Goal: Task Accomplishment & Management: Manage account settings

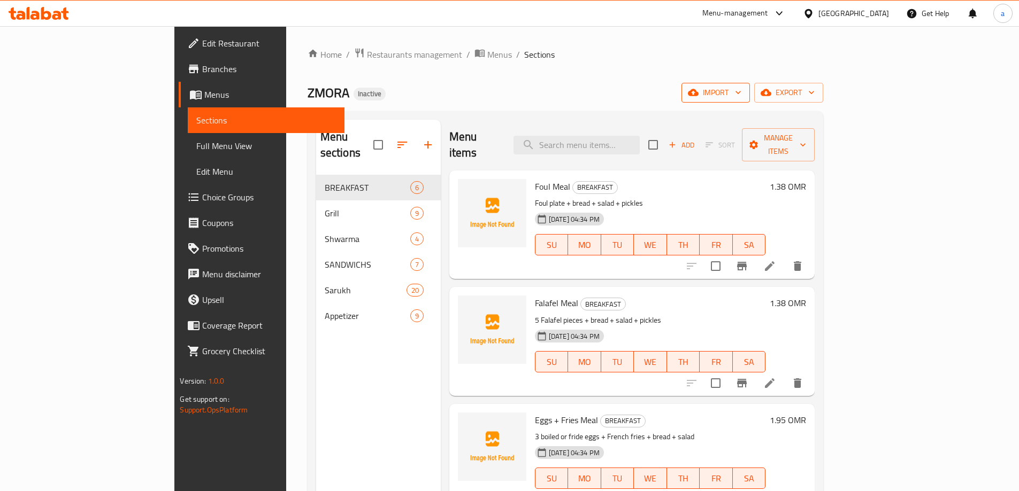
click at [750, 85] on button "import" at bounding box center [715, 93] width 68 height 20
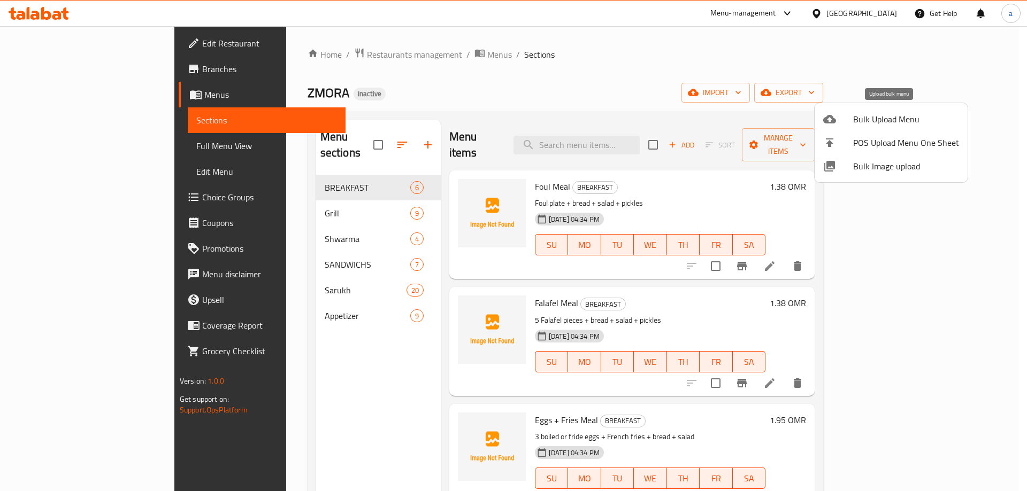
click at [846, 113] on div at bounding box center [838, 119] width 30 height 13
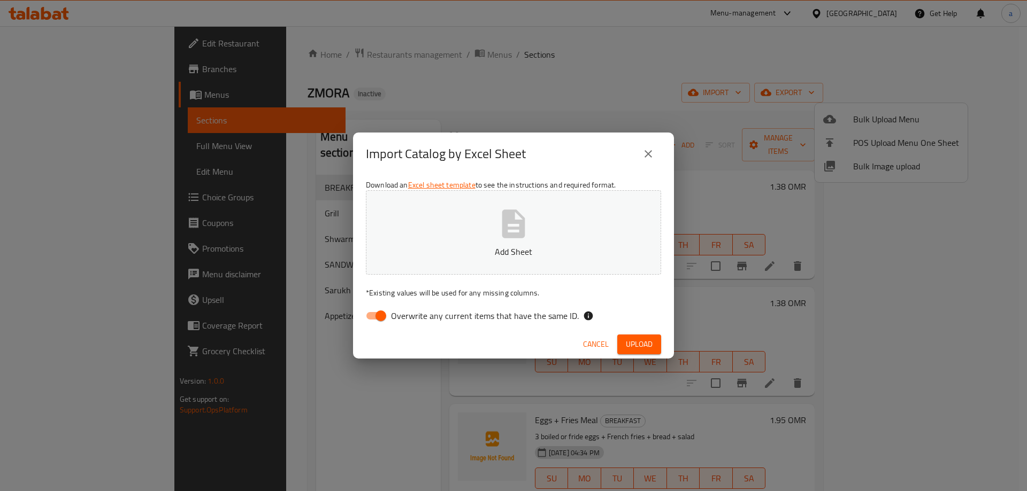
click at [380, 324] on input "Overwrite any current items that have the same ID." at bounding box center [380, 316] width 61 height 20
checkbox input "false"
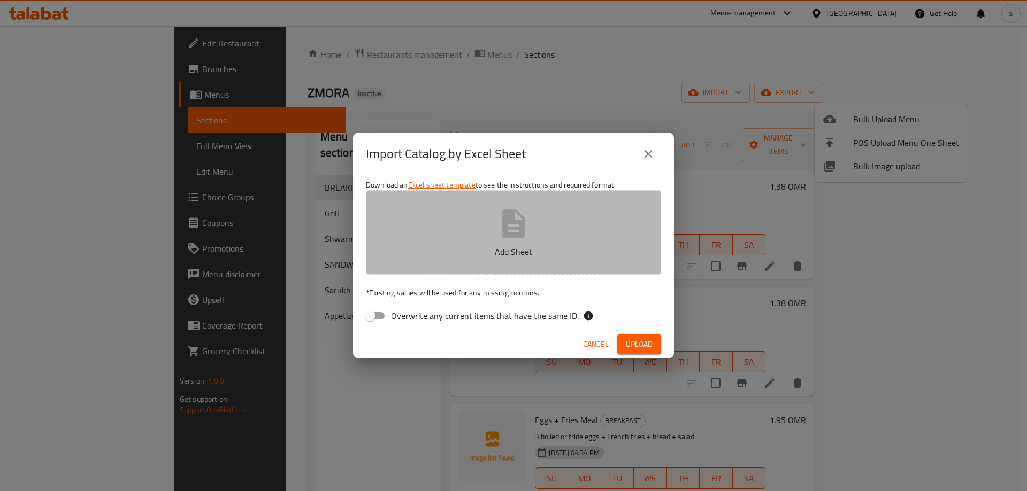
click at [452, 245] on button "Add Sheet" at bounding box center [513, 232] width 295 height 84
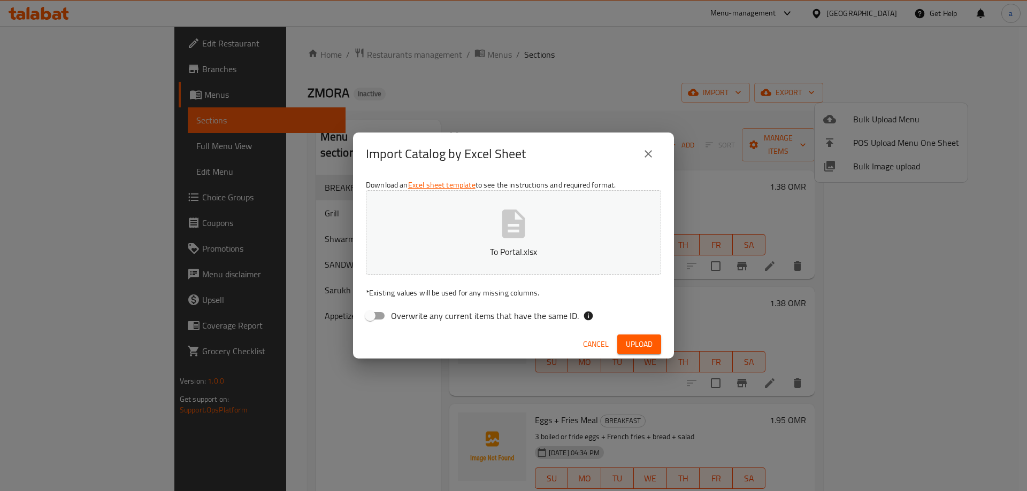
click at [628, 344] on span "Upload" at bounding box center [639, 344] width 27 height 13
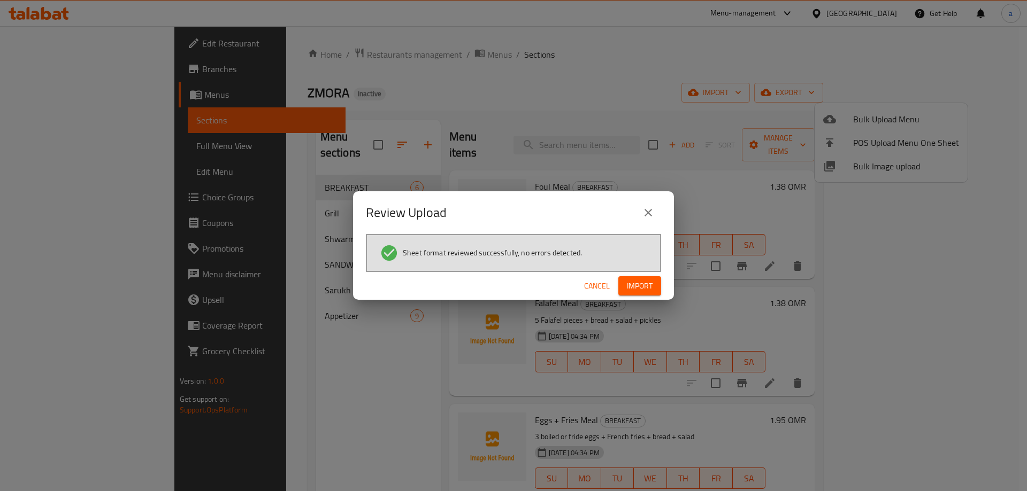
click at [635, 281] on span "Import" at bounding box center [640, 286] width 26 height 13
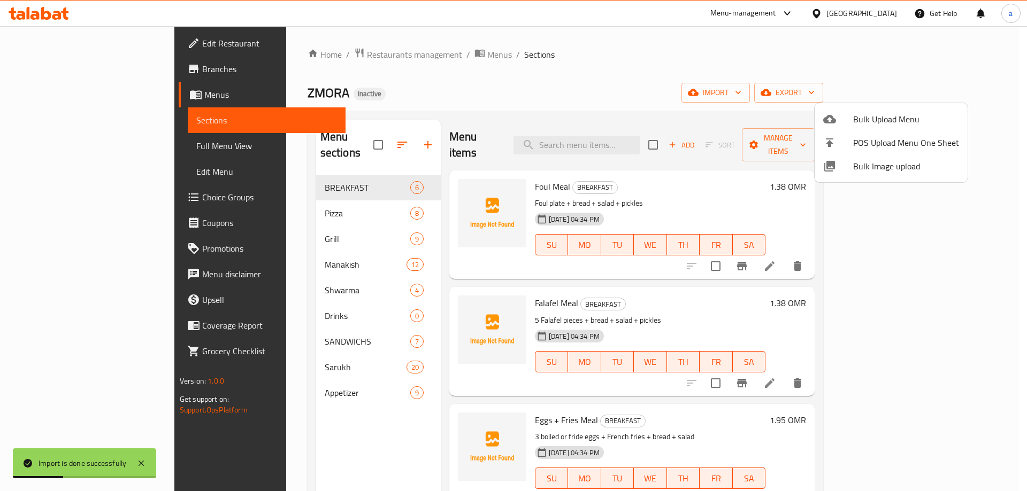
click at [60, 195] on div at bounding box center [513, 245] width 1027 height 491
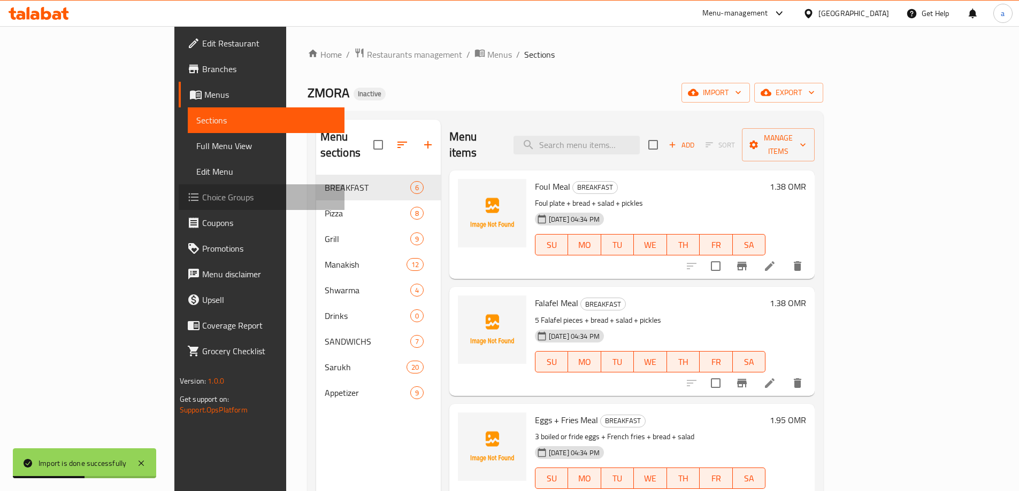
click at [202, 195] on span "Choice Groups" at bounding box center [269, 197] width 134 height 13
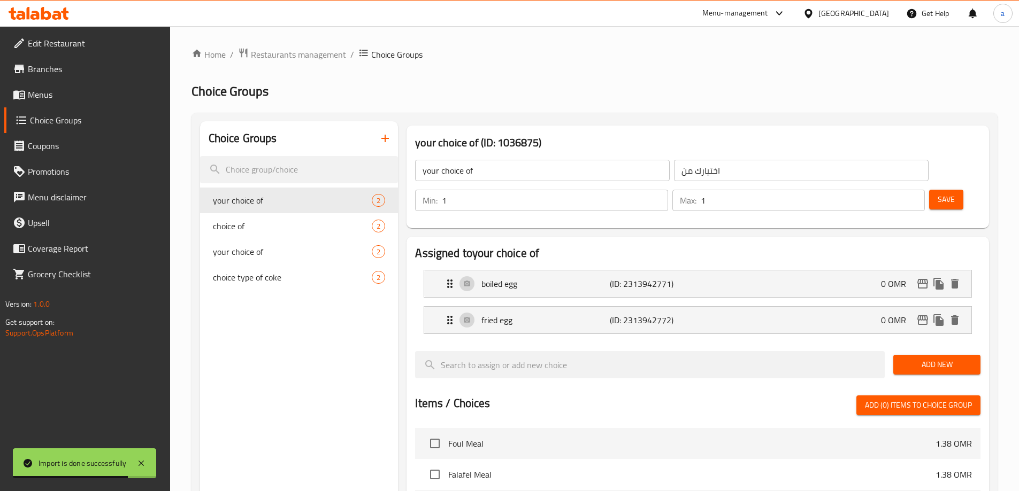
click at [379, 143] on icon "button" at bounding box center [385, 138] width 13 height 13
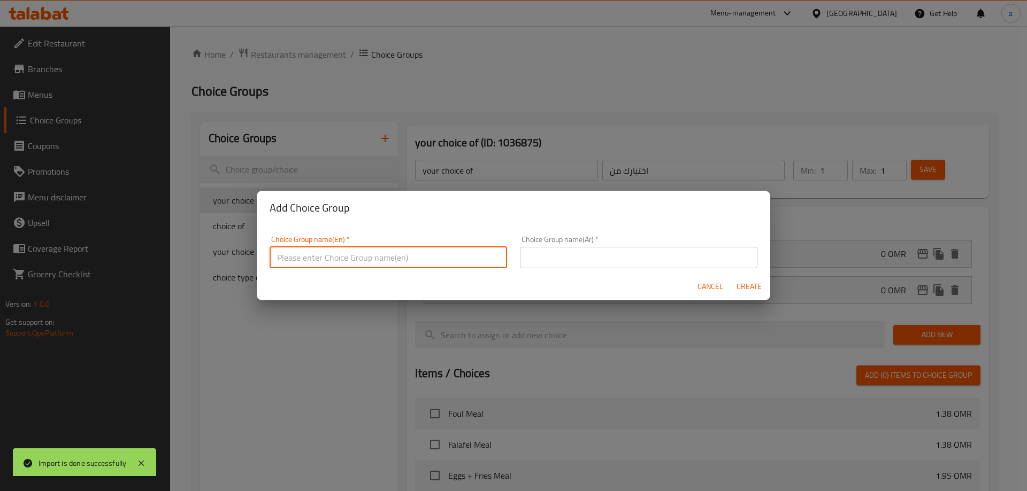
click at [361, 254] on input "text" at bounding box center [388, 257] width 237 height 21
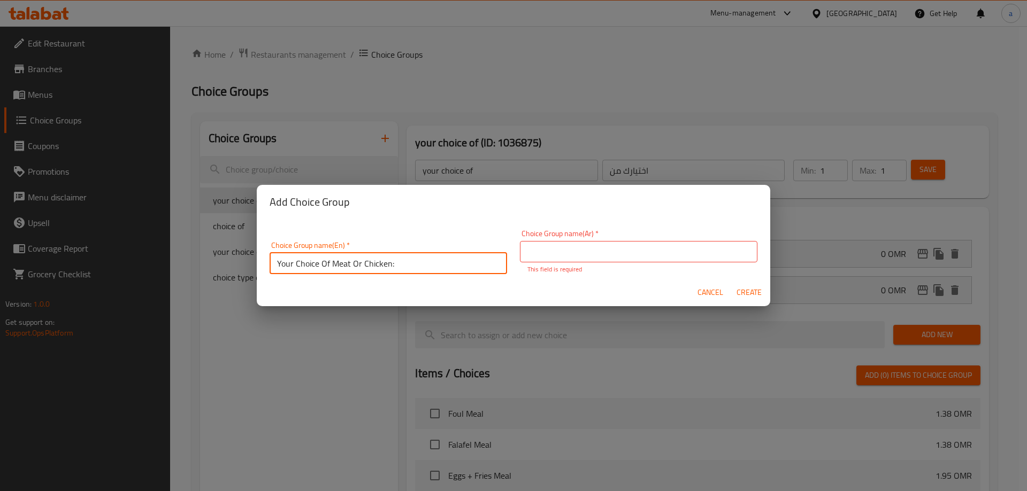
type input "Your Choice Of Meat Or Chicken:"
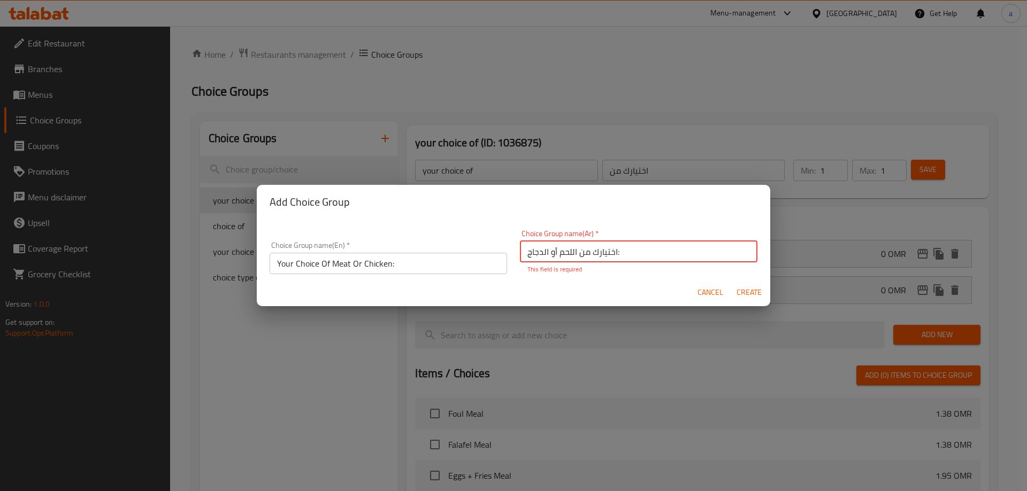
type input "اختيارك من اللحم أو الدجاج:"
click at [740, 292] on span "Create" at bounding box center [749, 292] width 26 height 13
type input "Your Choice Of Meat Or Chicken:"
type input "اختيارك من اللحم أو الدجاج:"
type input "0"
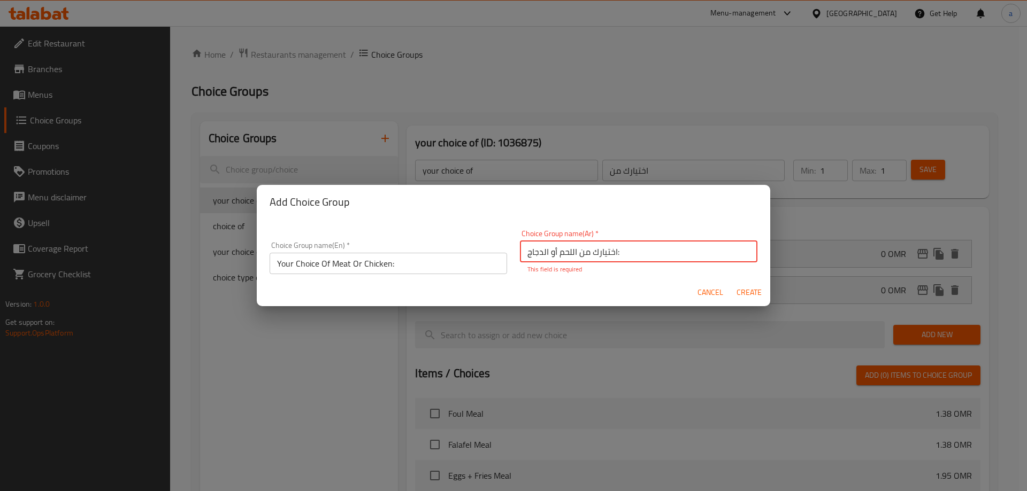
type input "0"
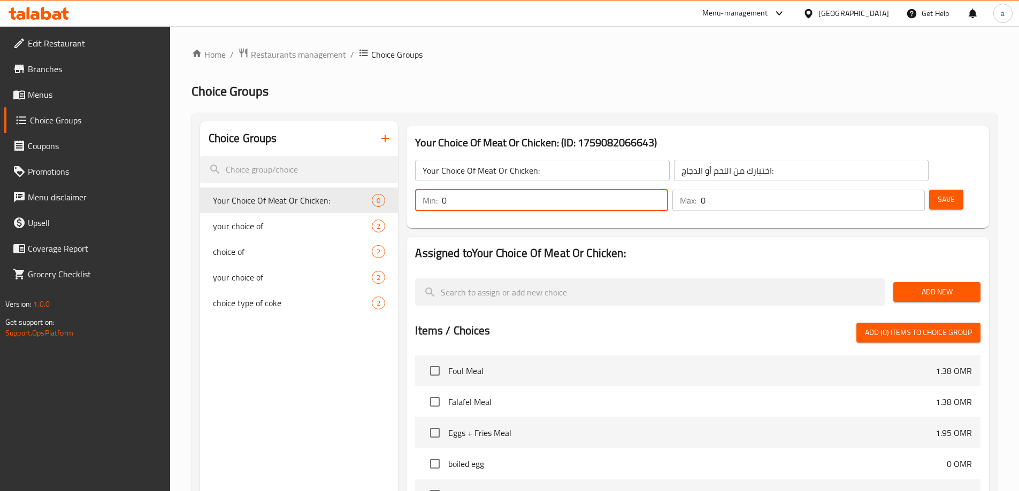
drag, startPoint x: 829, startPoint y: 167, endPoint x: 810, endPoint y: 168, distance: 19.8
click at [667, 190] on div "Min: 0 ​" at bounding box center [541, 200] width 252 height 21
type input "1"
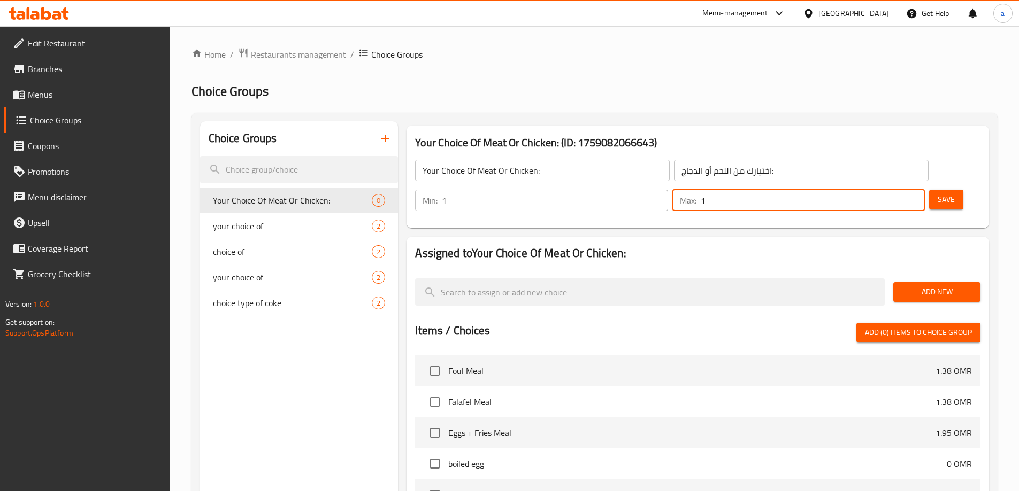
type input "1"
click at [929, 190] on button "Save" at bounding box center [946, 200] width 34 height 20
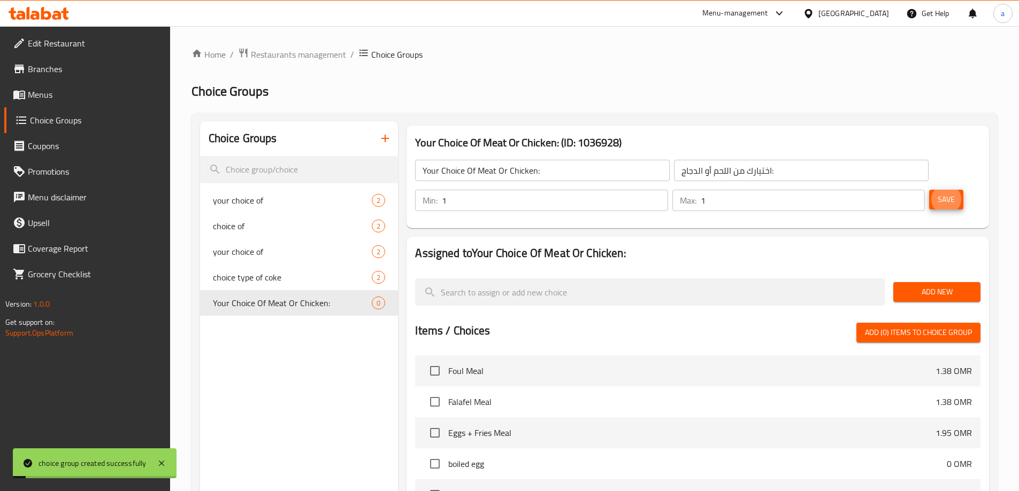
click at [929, 286] on span "Add New" at bounding box center [937, 292] width 70 height 13
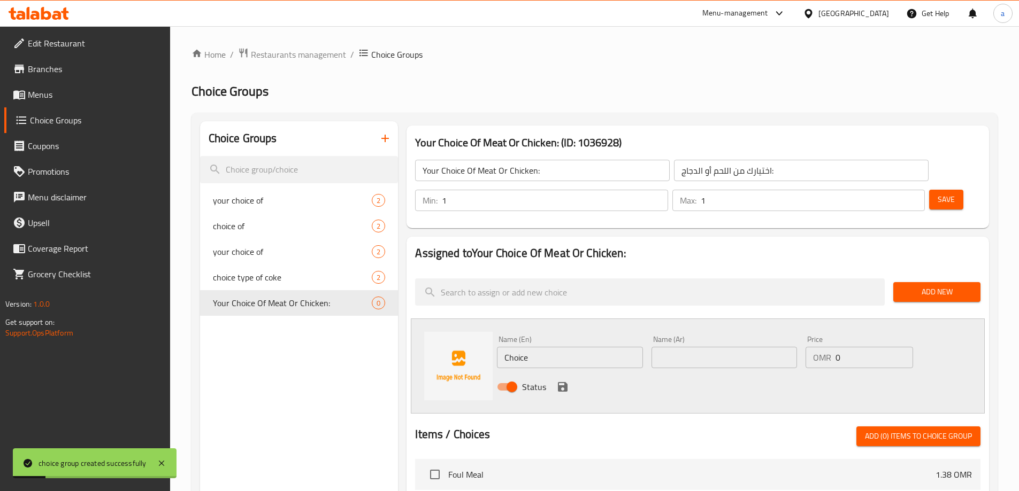
drag, startPoint x: 498, startPoint y: 331, endPoint x: 471, endPoint y: 327, distance: 27.0
click at [472, 328] on div "Name (En) Choice Name (En) Name (Ar) Name (Ar) Price OMR 0 Price Status" at bounding box center [698, 366] width 574 height 95
type input "ة"
type input "m"
drag, startPoint x: 851, startPoint y: 332, endPoint x: 833, endPoint y: 334, distance: 18.3
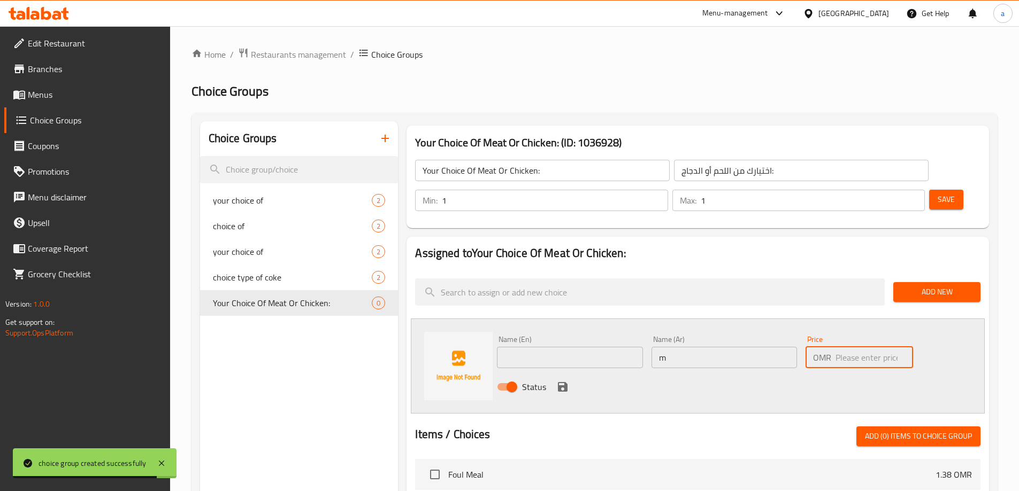
click at [833, 347] on div "OMR Price" at bounding box center [858, 357] width 107 height 21
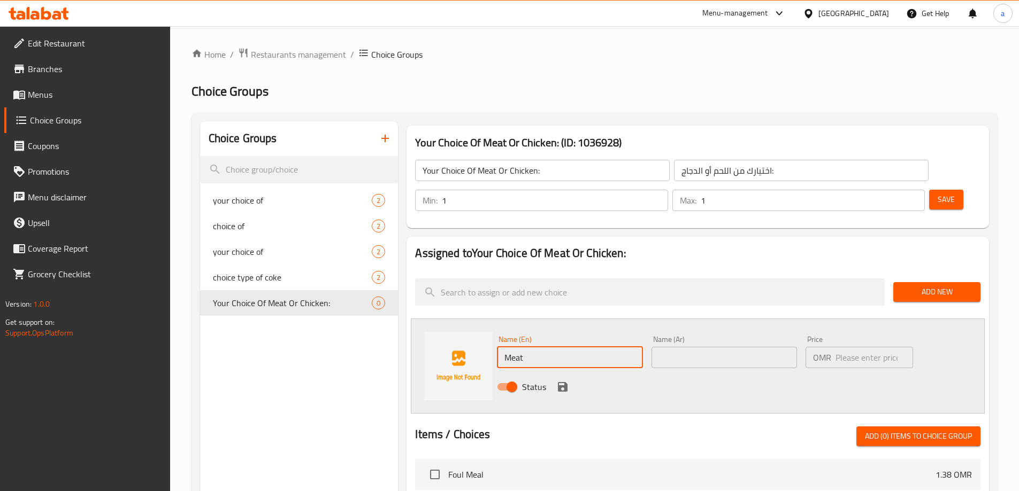
type input "Meat"
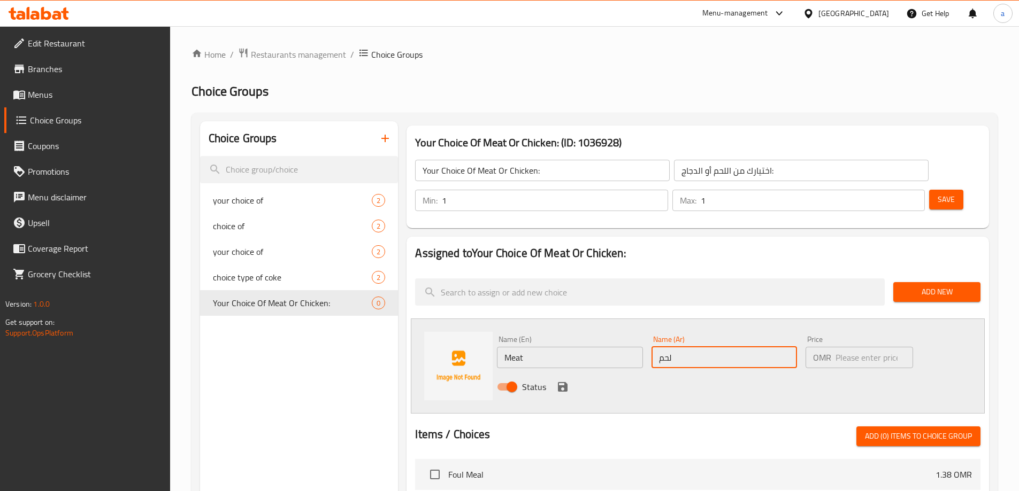
type input "لحم"
type input "0"
click button "save" at bounding box center [563, 387] width 16 height 16
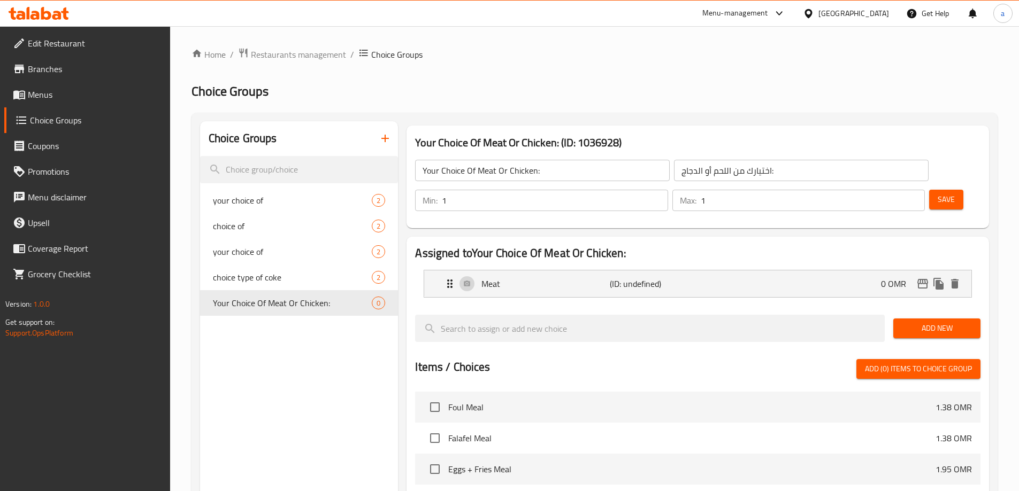
click at [949, 322] on span "Add New" at bounding box center [937, 328] width 70 height 13
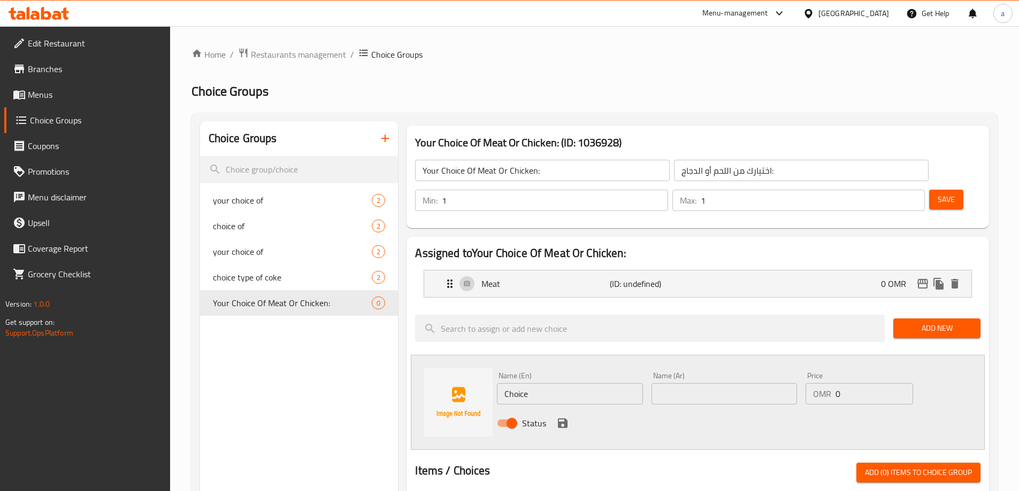
drag, startPoint x: 572, startPoint y: 365, endPoint x: 445, endPoint y: 373, distance: 126.4
click at [447, 373] on div "Name (En) Choice Name (En) Name (Ar) Name (Ar) Price OMR 0 Price Status" at bounding box center [698, 402] width 574 height 95
type input "ؤ"
type input "Chicken"
type input "دجاج"
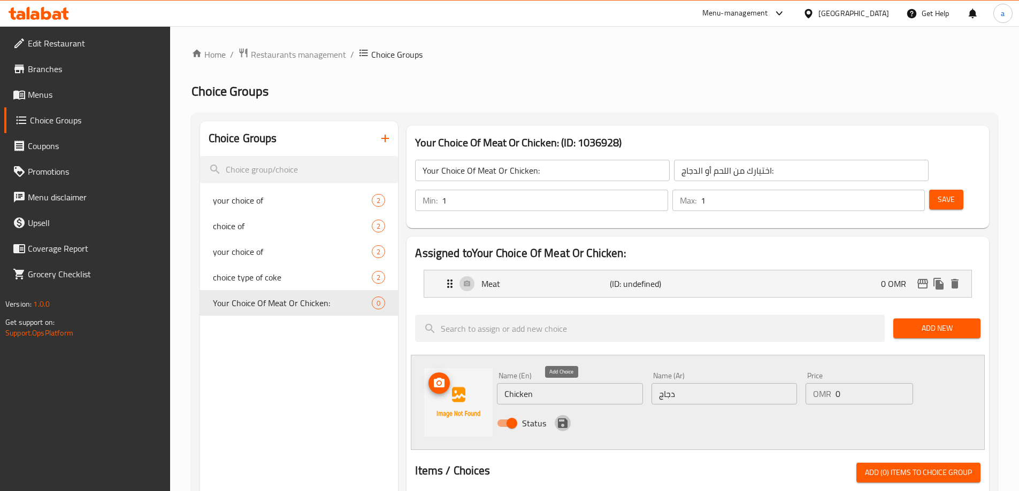
click button "save" at bounding box center [563, 424] width 16 height 16
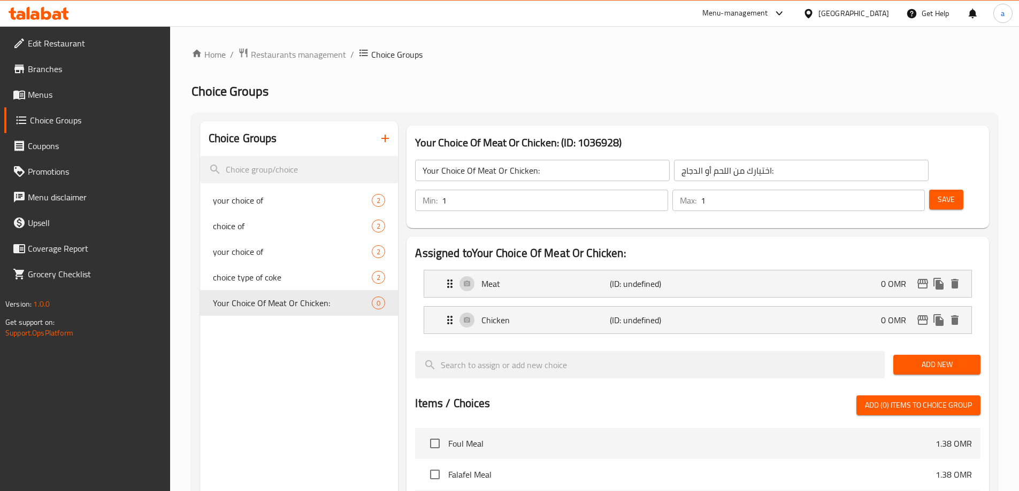
click at [937, 193] on span "Save" at bounding box center [945, 199] width 17 height 13
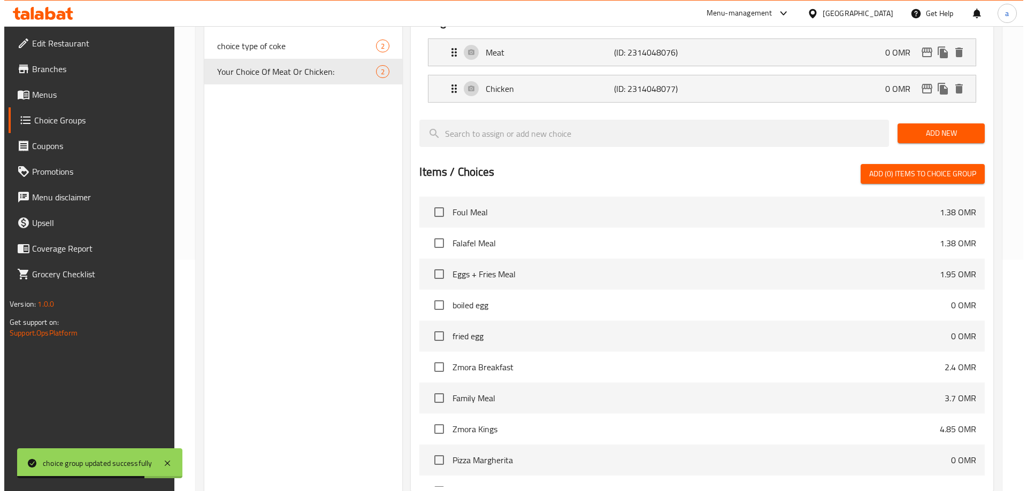
scroll to position [315, 0]
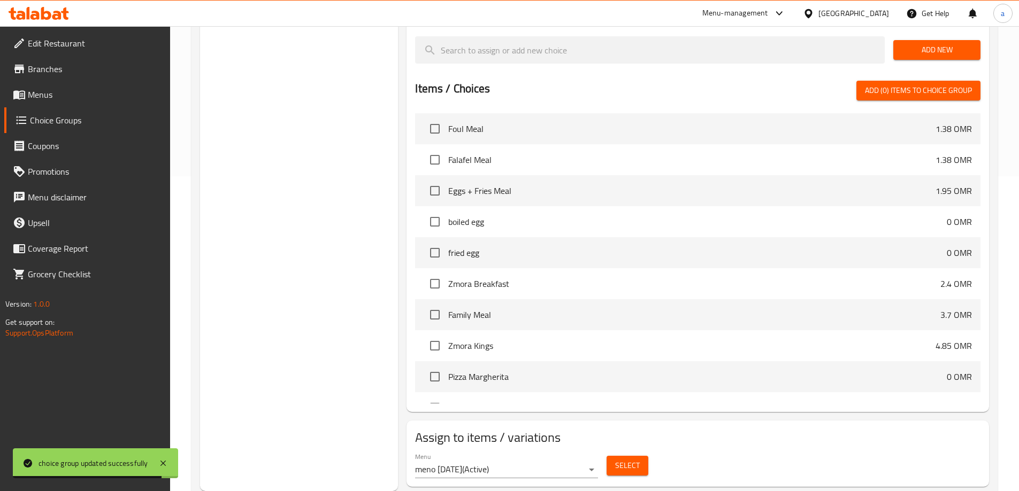
click at [621, 459] on span "Select" at bounding box center [627, 465] width 25 height 13
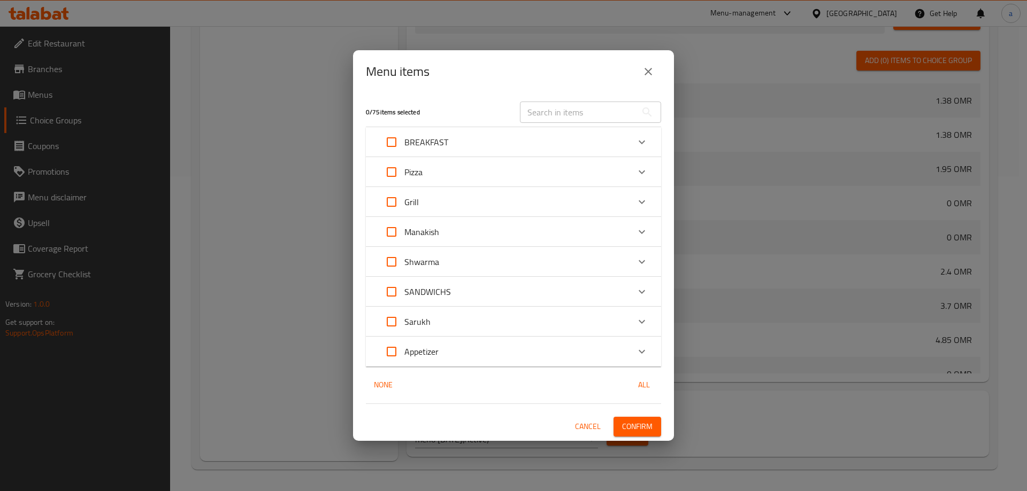
click at [430, 174] on div "Pizza" at bounding box center [504, 172] width 250 height 26
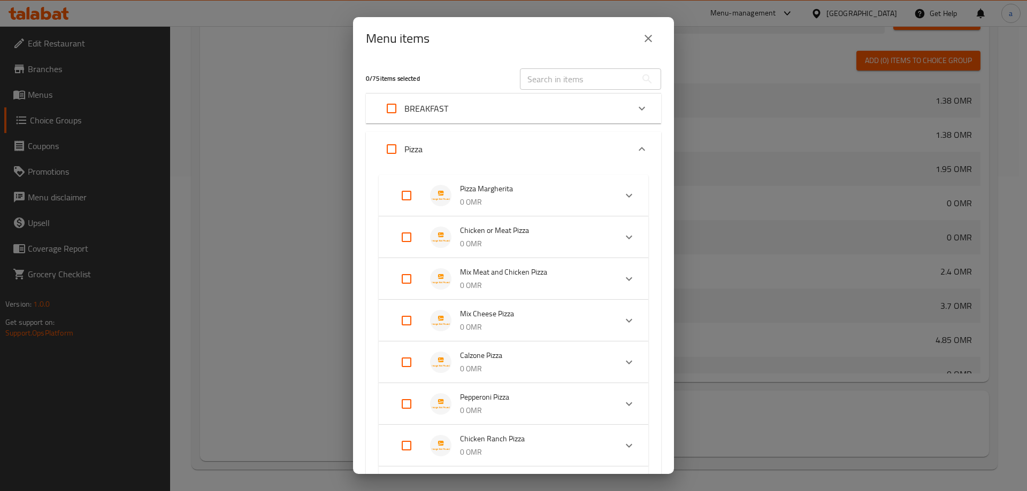
click at [408, 244] on input "Expand" at bounding box center [407, 238] width 26 height 26
checkbox input "true"
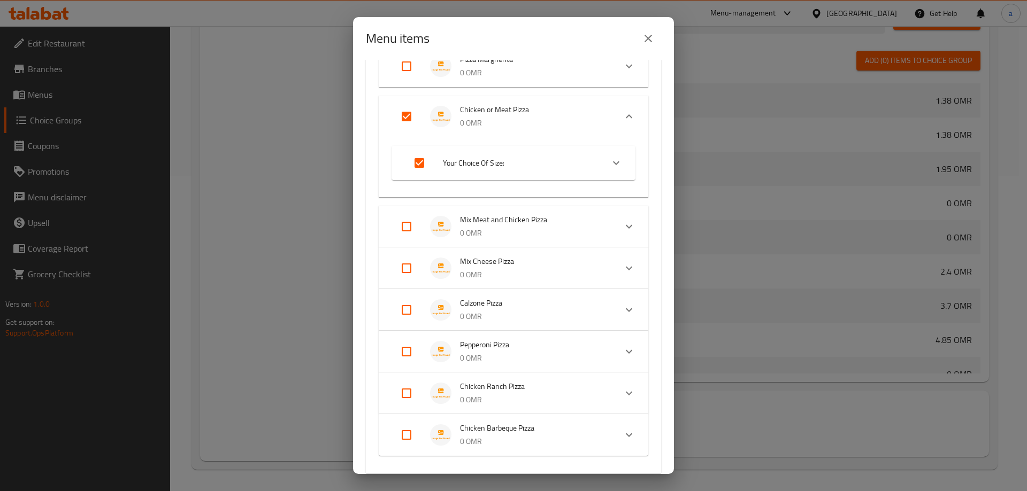
scroll to position [267, 0]
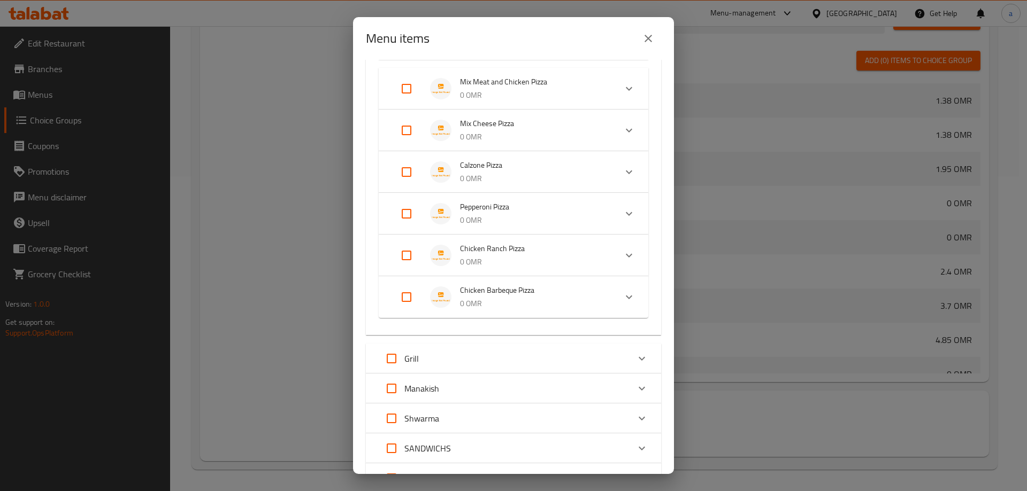
click at [413, 173] on input "Expand" at bounding box center [407, 172] width 26 height 26
checkbox input "true"
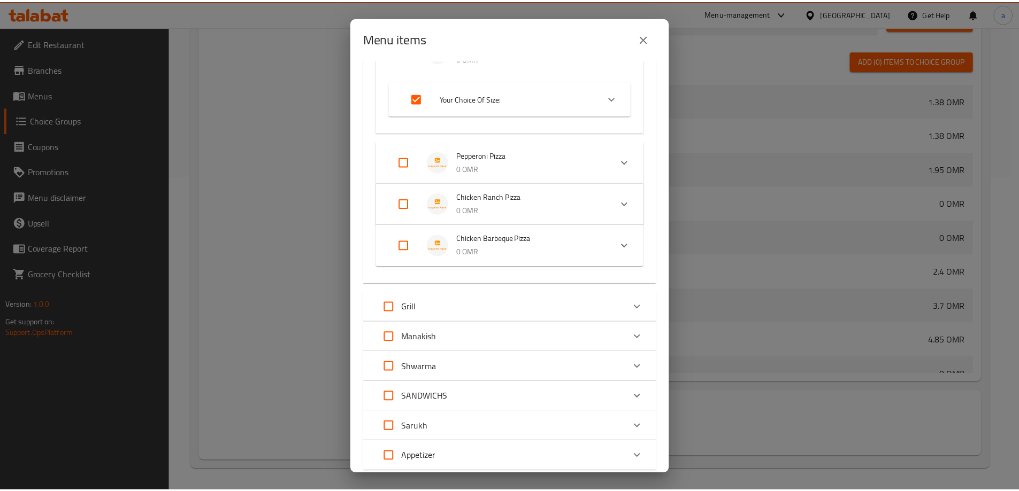
scroll to position [468, 0]
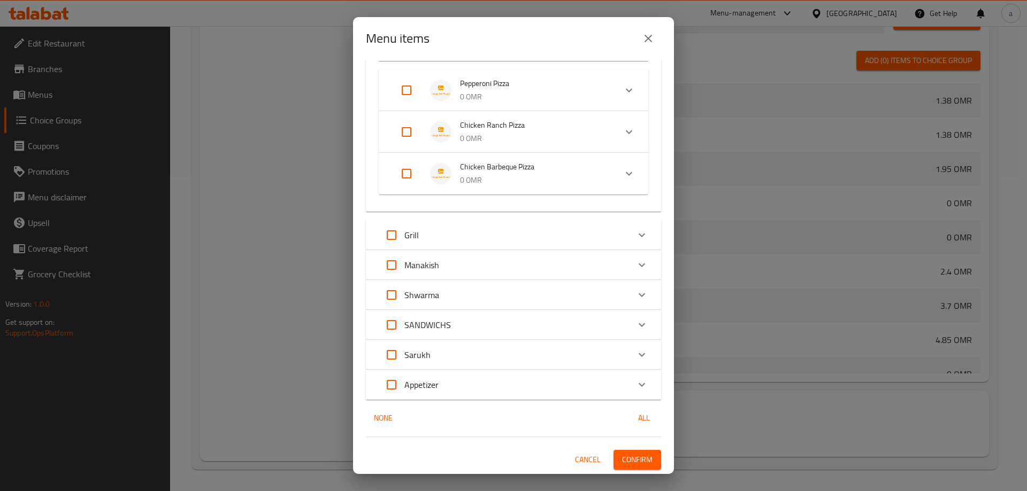
click at [622, 459] on span "Confirm" at bounding box center [637, 459] width 30 height 13
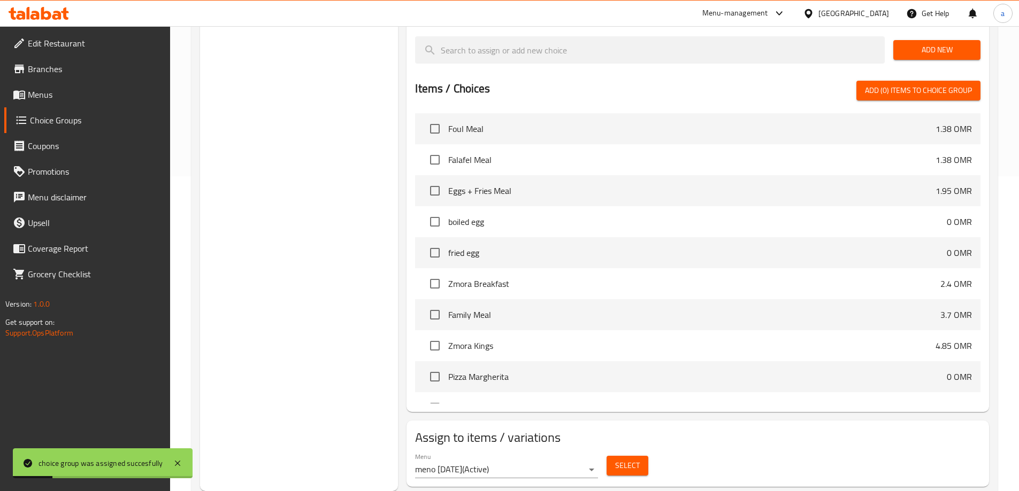
click at [52, 88] on span "Menus" at bounding box center [95, 94] width 134 height 13
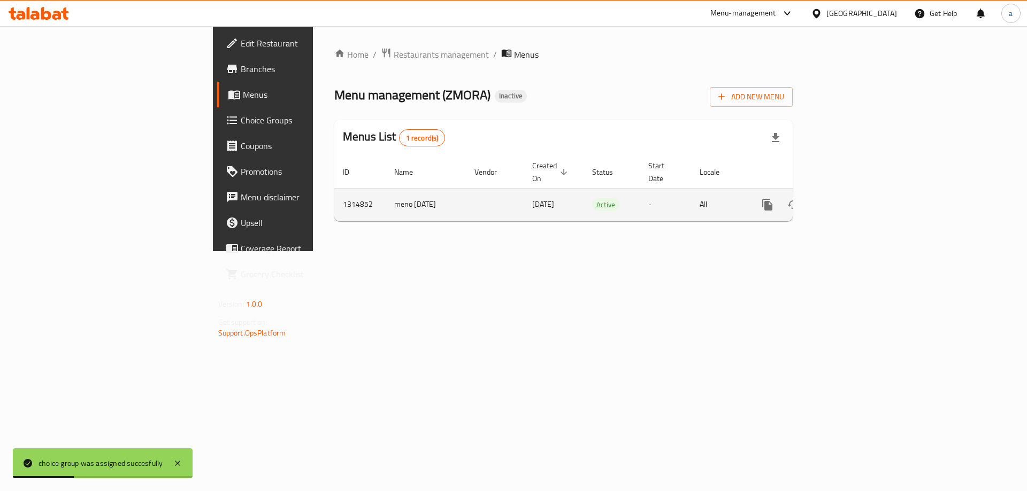
click at [849, 200] on icon "enhanced table" at bounding box center [845, 205] width 10 height 10
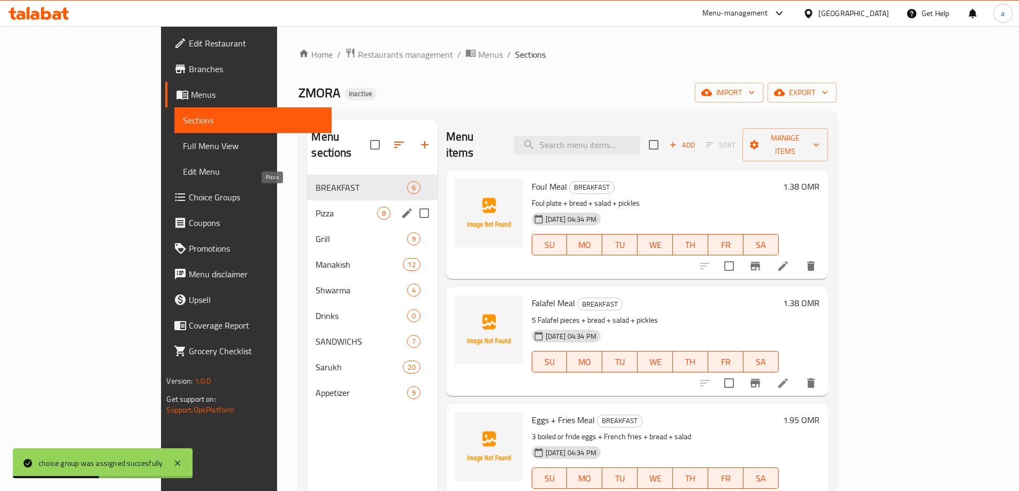
click at [316, 207] on span "Pizza" at bounding box center [346, 213] width 61 height 13
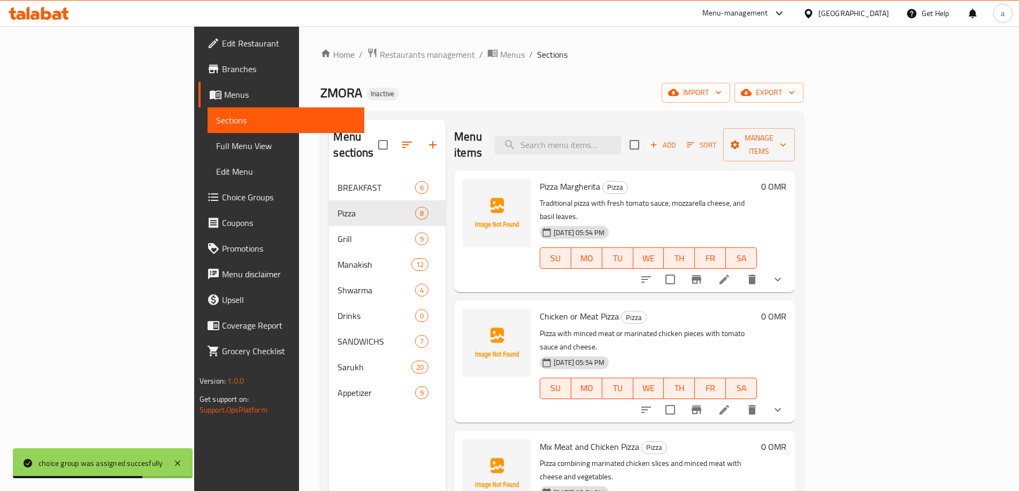
click at [216, 145] on span "Full Menu View" at bounding box center [286, 146] width 140 height 13
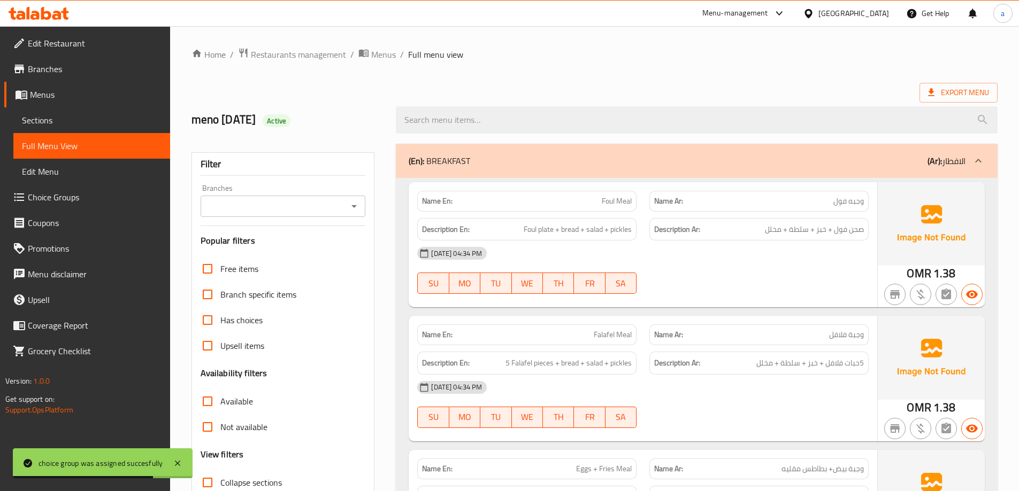
scroll to position [321, 0]
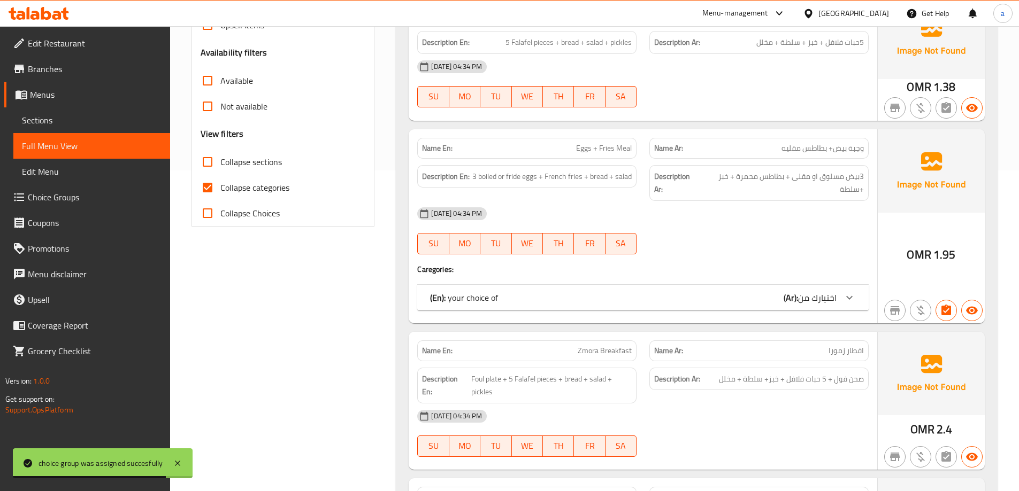
click at [212, 212] on input "Collapse Choices" at bounding box center [208, 214] width 26 height 26
click at [210, 214] on input "Collapse Choices" at bounding box center [208, 214] width 26 height 26
checkbox input "false"
click at [209, 181] on input "Collapse categories" at bounding box center [208, 188] width 26 height 26
checkbox input "false"
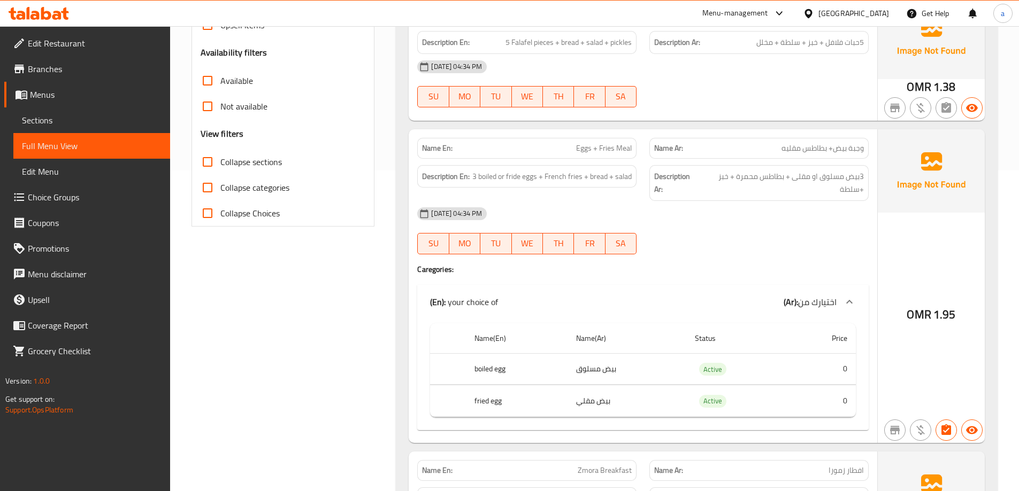
click at [210, 167] on input "Collapse sections" at bounding box center [208, 162] width 26 height 26
checkbox input "true"
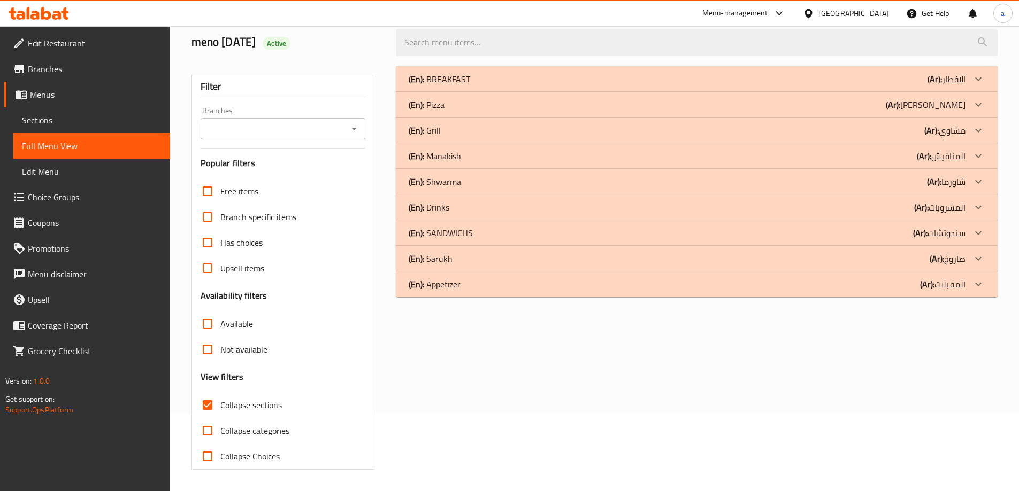
scroll to position [78, 0]
click at [983, 156] on icon at bounding box center [978, 156] width 13 height 13
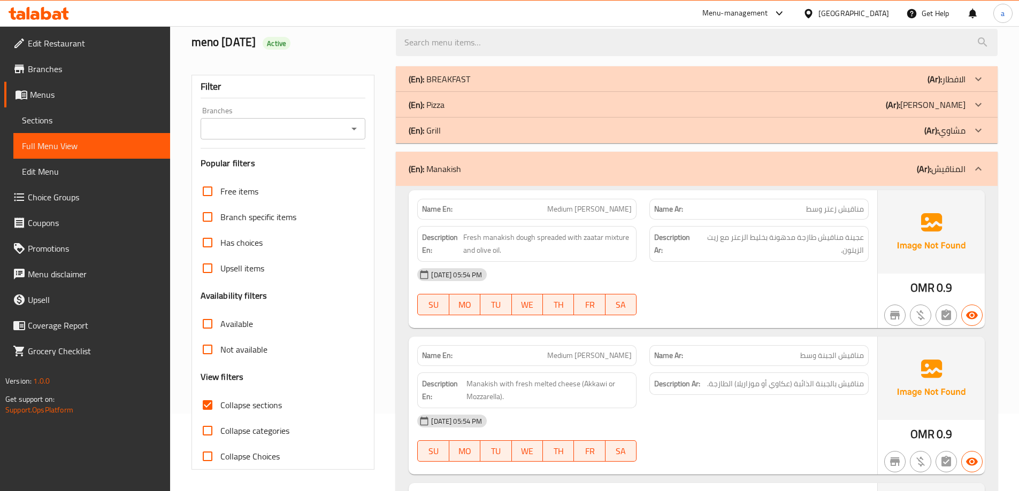
click at [978, 110] on icon at bounding box center [978, 104] width 13 height 13
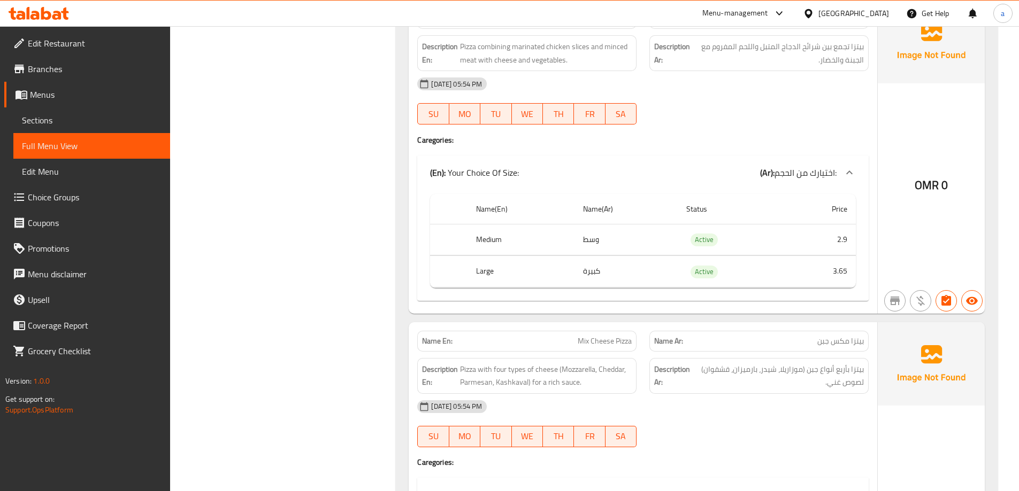
scroll to position [1015, 0]
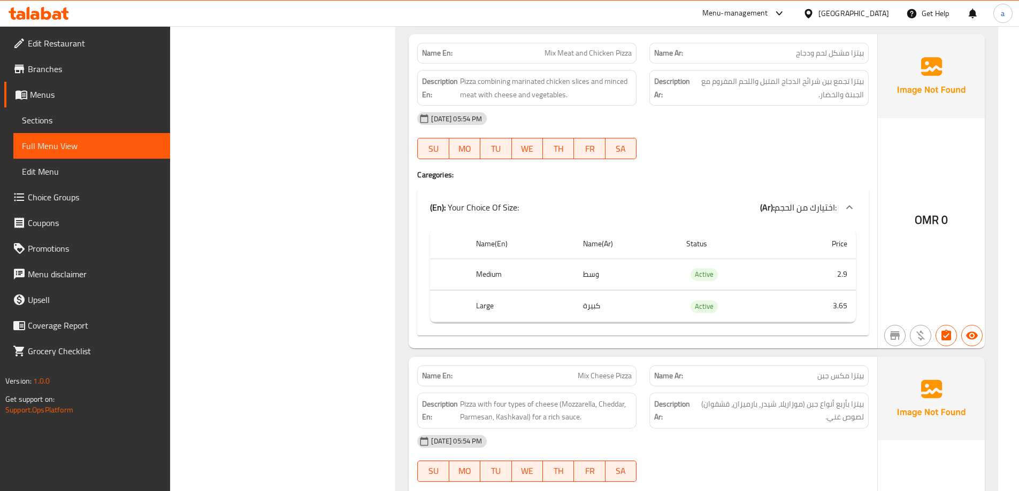
drag, startPoint x: 70, startPoint y: 208, endPoint x: 79, endPoint y: 203, distance: 10.5
click at [70, 208] on link "Choice Groups" at bounding box center [87, 197] width 166 height 26
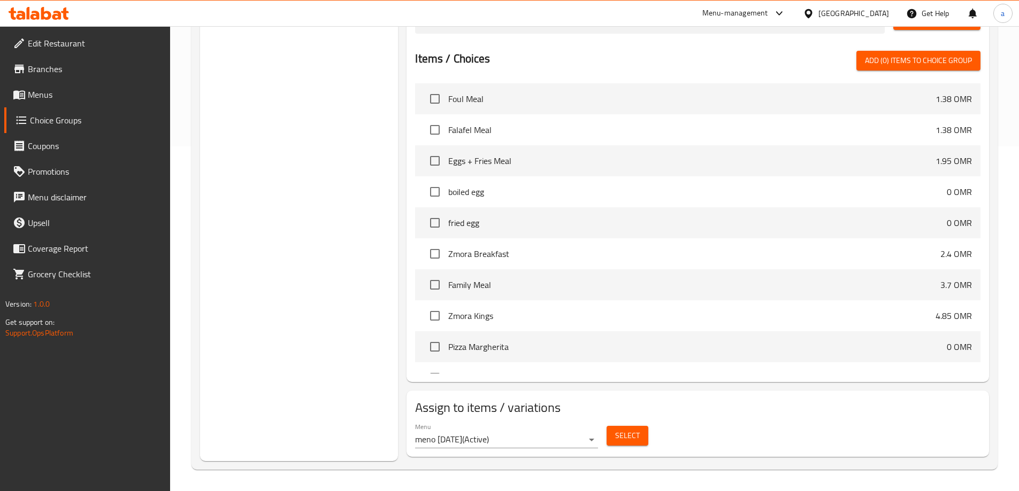
scroll to position [151, 0]
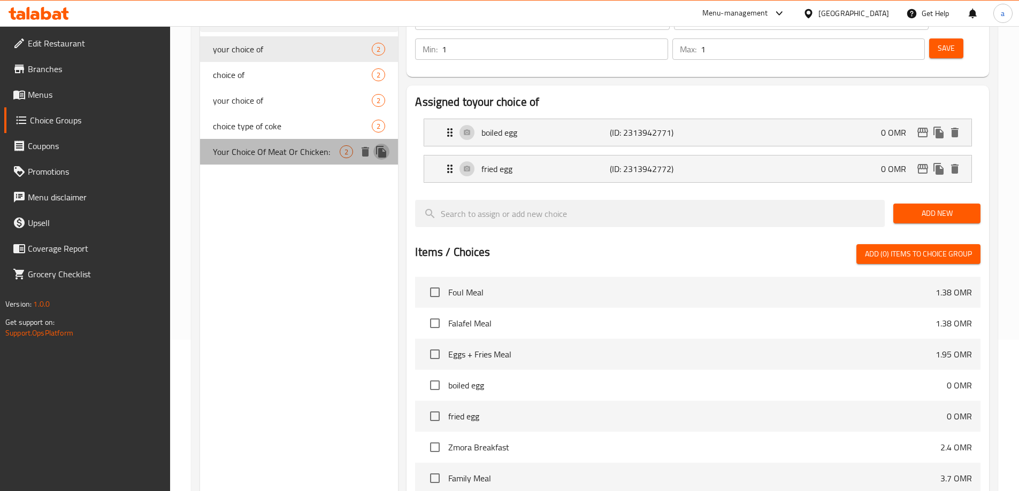
click at [382, 149] on icon "duplicate" at bounding box center [381, 152] width 10 height 12
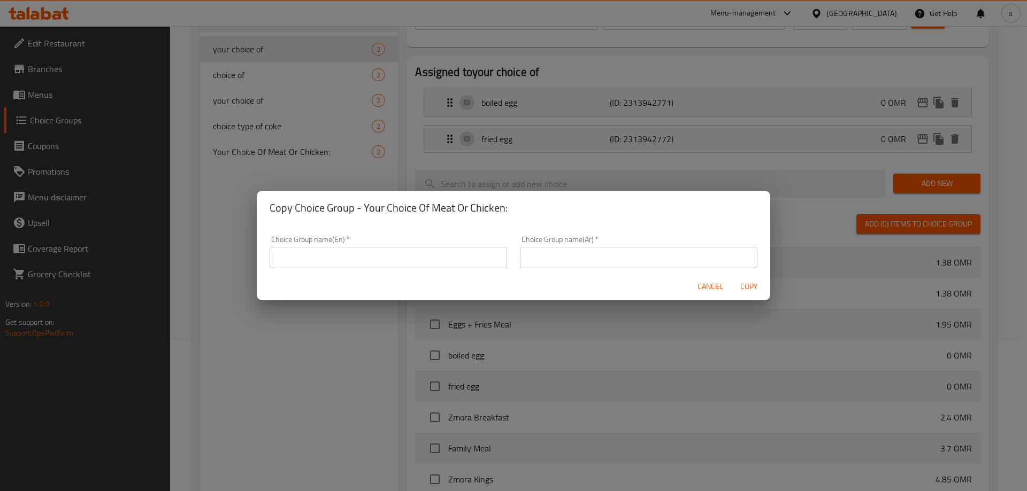
click at [432, 252] on input "text" at bounding box center [388, 257] width 237 height 21
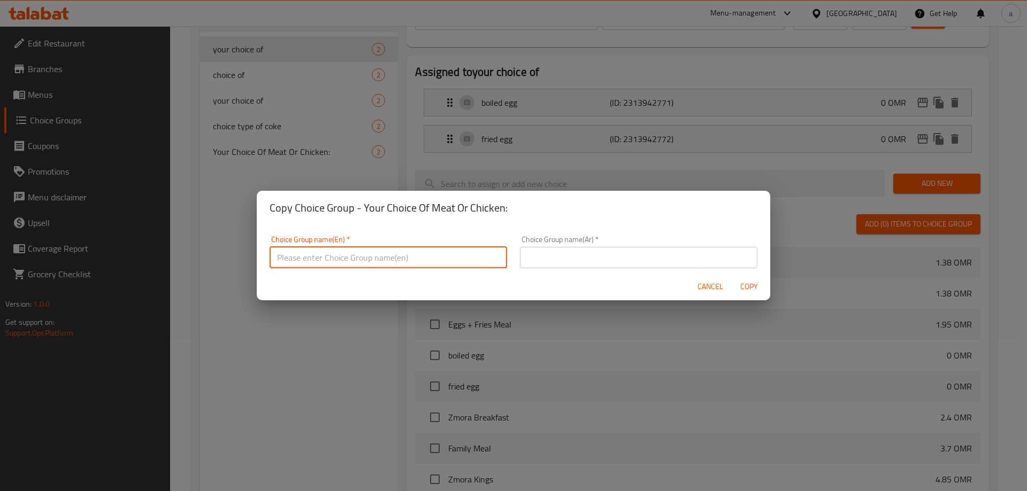
type input "غ"
type input "Your Choice Of Cheese:"
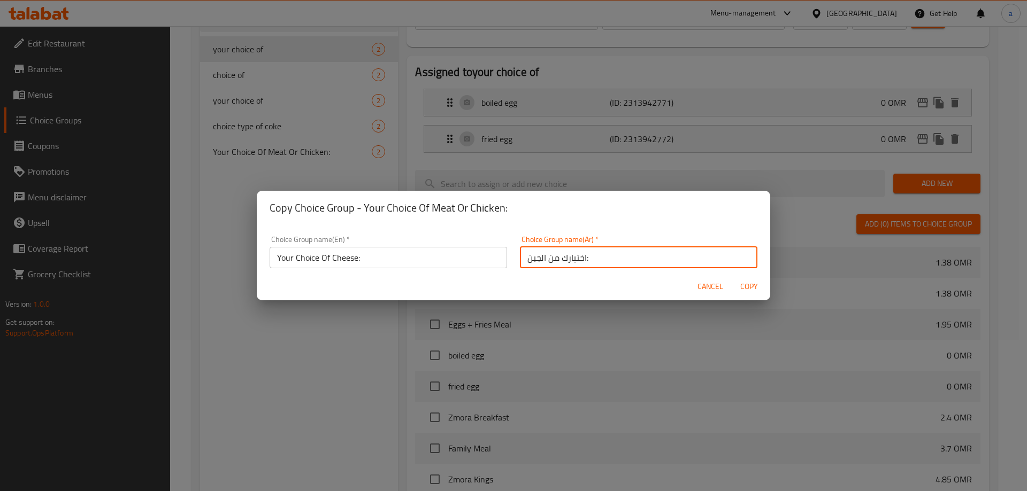
type input "اختيارك من الجبن:"
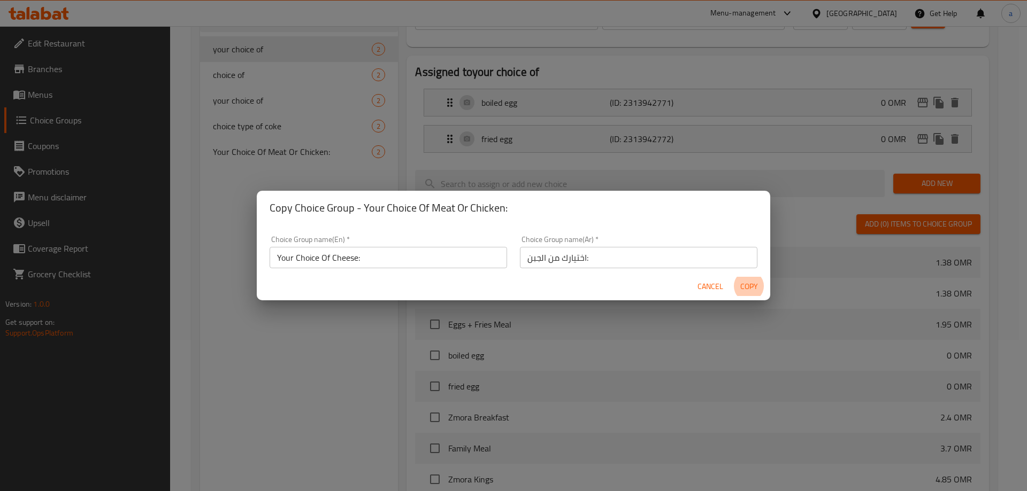
click at [732, 277] on button "Copy" at bounding box center [749, 287] width 34 height 20
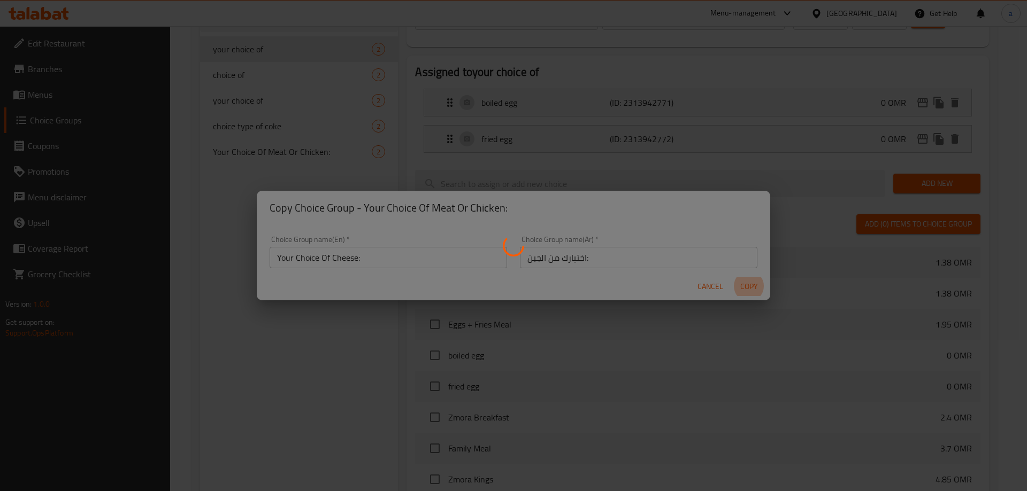
type input "Your Choice Of Cheese:"
type input "اختيارك من الجبن:"
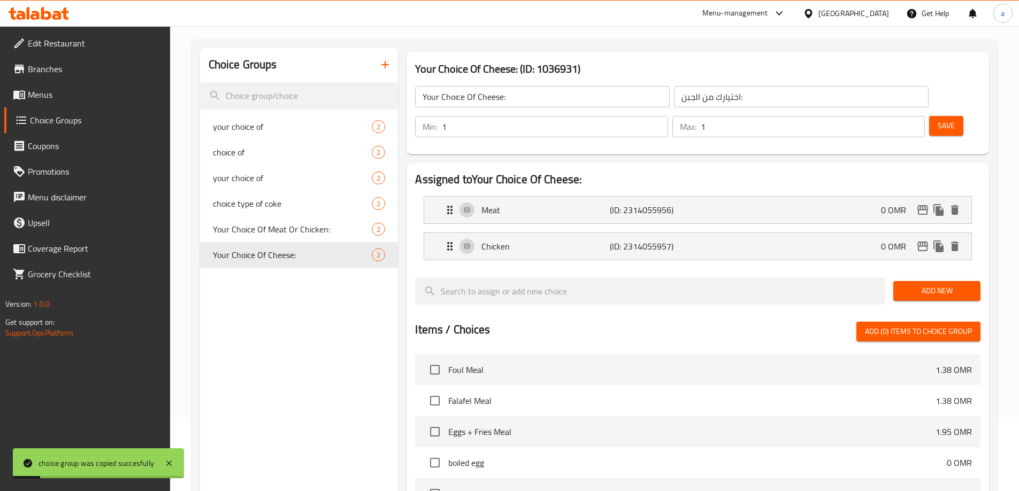
scroll to position [0, 0]
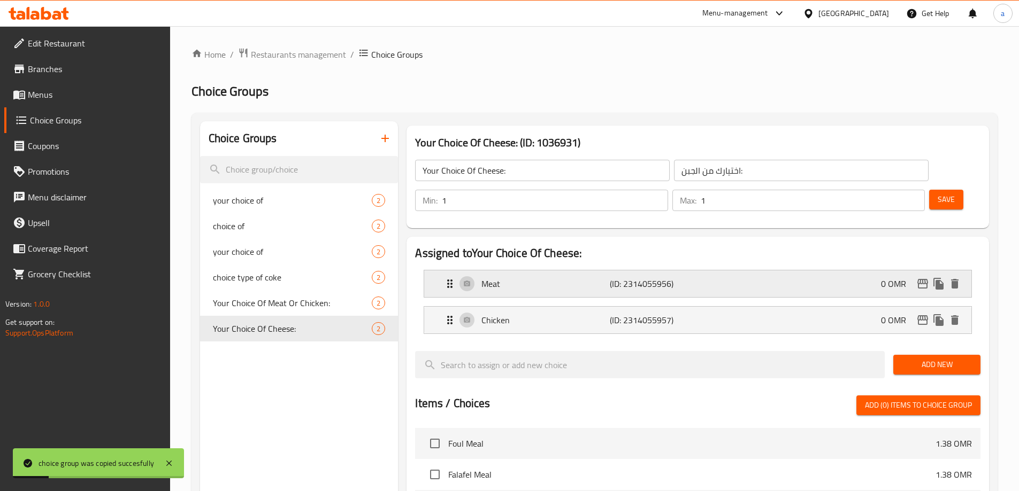
click at [557, 278] on p "Meat" at bounding box center [545, 284] width 128 height 13
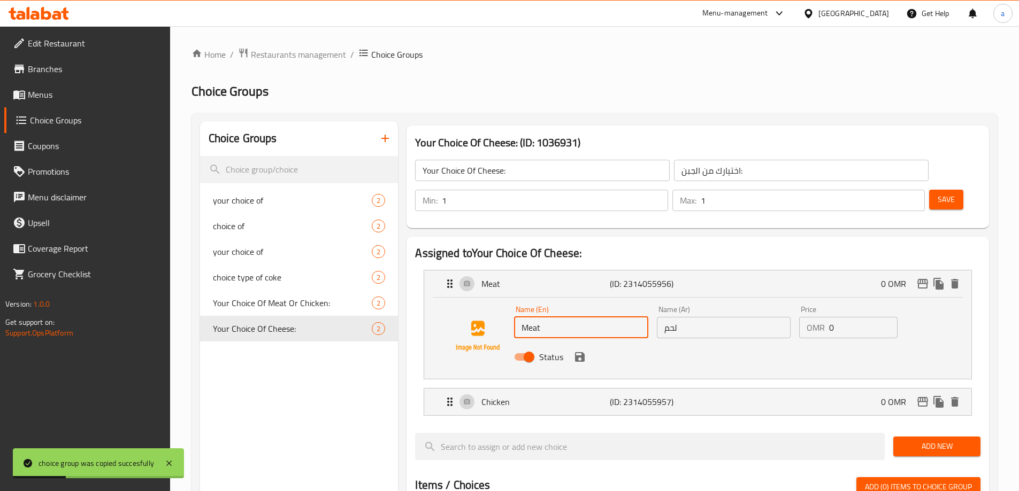
drag, startPoint x: 549, startPoint y: 298, endPoint x: 464, endPoint y: 295, distance: 85.1
click at [465, 300] on div "Name (En) Meat Name (En) Name (Ar) لحم Name (Ar) Price OMR 0 Price Status" at bounding box center [697, 336] width 513 height 73
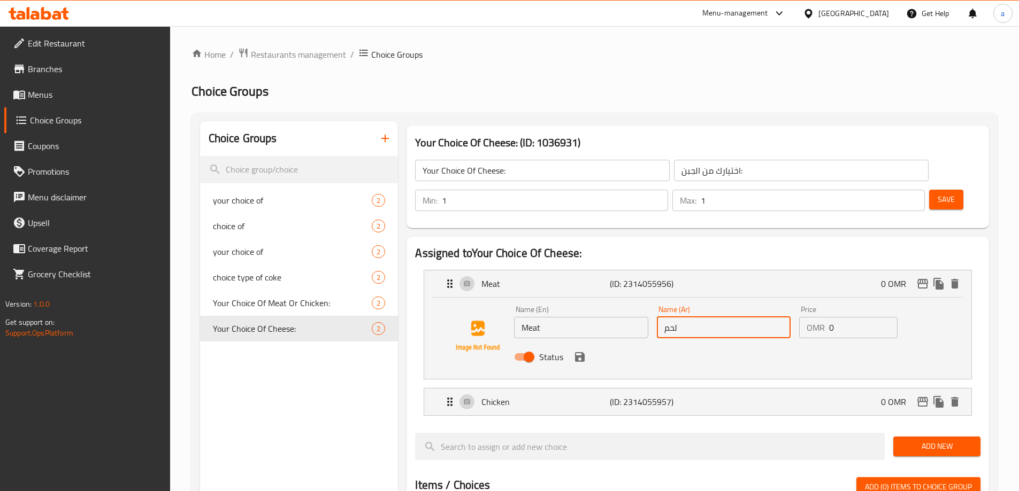
drag, startPoint x: 684, startPoint y: 303, endPoint x: 671, endPoint y: 299, distance: 13.4
click at [684, 317] on input "لحم" at bounding box center [724, 327] width 134 height 21
drag, startPoint x: 671, startPoint y: 299, endPoint x: 662, endPoint y: 297, distance: 9.3
click at [662, 317] on input "لحم" at bounding box center [724, 327] width 134 height 21
paste input "عكاوي"
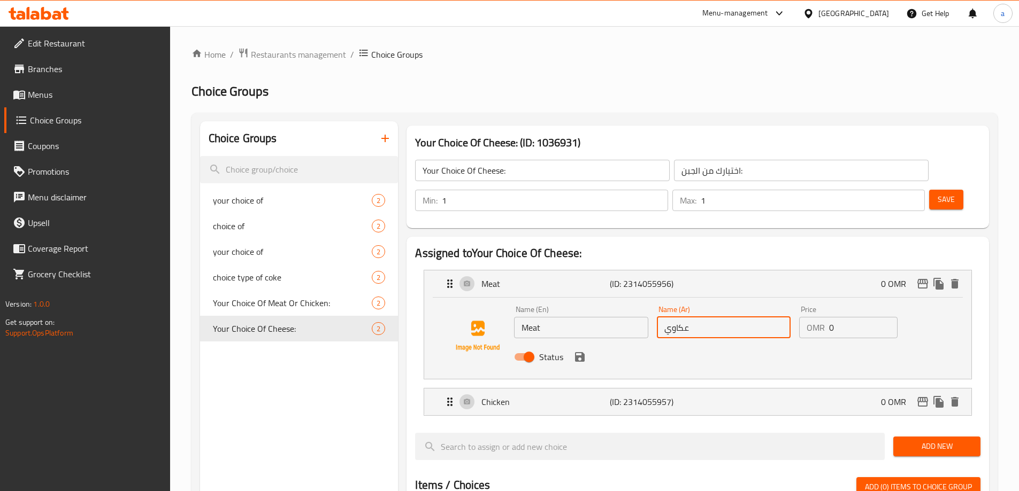
type input "عكاوي"
drag, startPoint x: 468, startPoint y: 294, endPoint x: 429, endPoint y: 297, distance: 39.2
click at [433, 298] on div "Name (En) Meat Name (En) Name (Ar) عكاوي Name (Ar) Price OMR 0 Price Status" at bounding box center [697, 338] width 547 height 81
paste input "Akkawi"
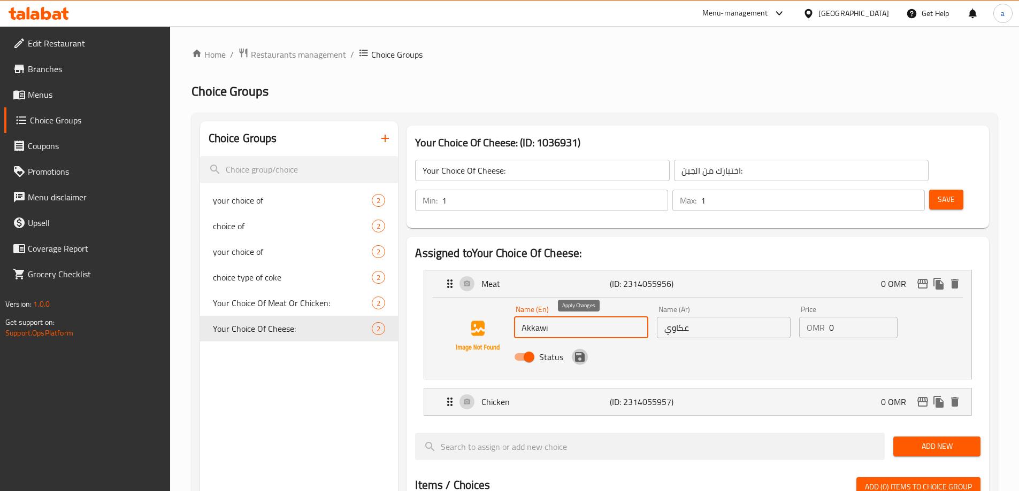
click at [580, 351] on icon "save" at bounding box center [579, 357] width 13 height 13
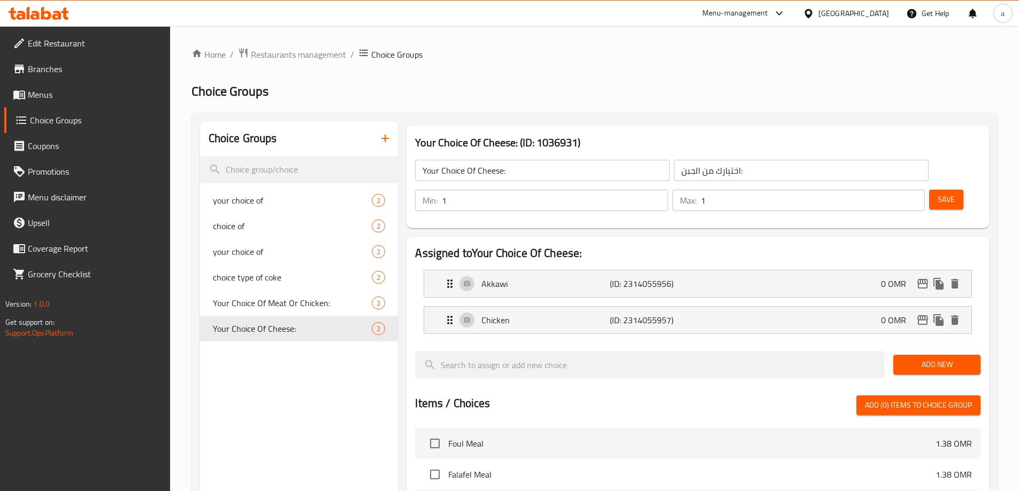
type input "Akkawi"
click at [549, 307] on div "Chicken (ID: 2314055957) 0 OMR" at bounding box center [700, 320] width 515 height 27
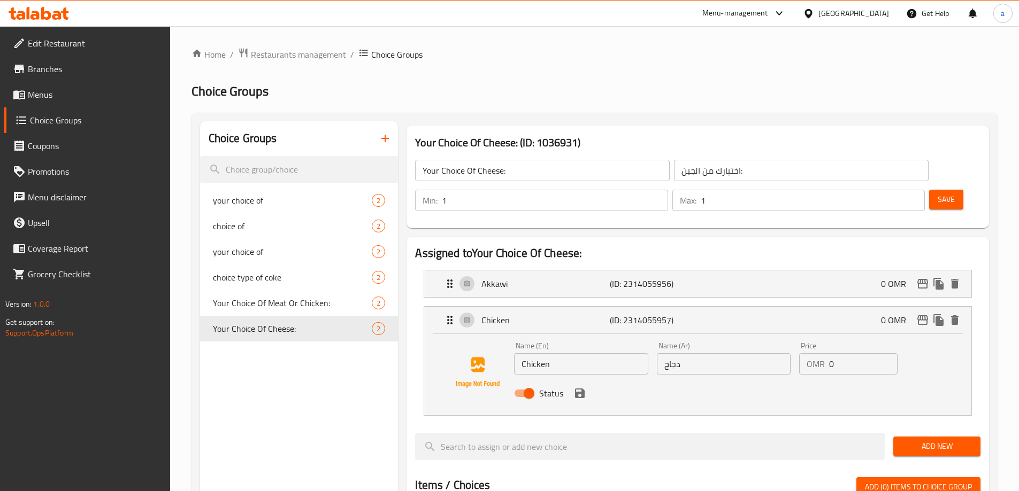
drag, startPoint x: 435, startPoint y: 336, endPoint x: 421, endPoint y: 336, distance: 13.4
click at [422, 336] on li "Chicken (ID: 2314055957) 0 OMR Name (En) Chicken Name (En) Name (Ar) دجاج Name …" at bounding box center [697, 361] width 565 height 118
drag, startPoint x: 702, startPoint y: 337, endPoint x: 655, endPoint y: 330, distance: 47.6
click at [655, 338] on div "Name (Ar) دجاج Name (Ar)" at bounding box center [723, 358] width 142 height 41
paste input "موزاريلا"
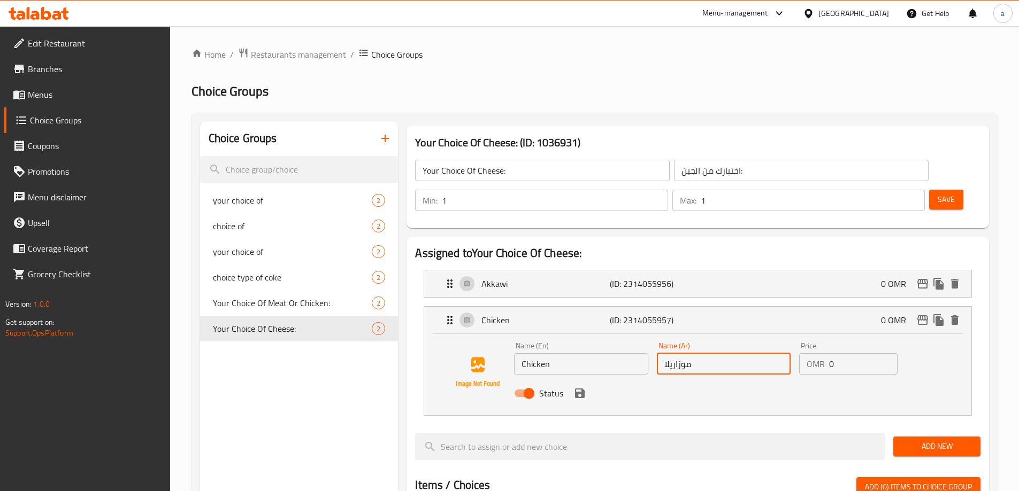
type input "موزاريلا"
drag, startPoint x: 494, startPoint y: 333, endPoint x: 471, endPoint y: 333, distance: 22.5
click at [473, 336] on div "Name (En) Chicken Name (En) Name (Ar) موزاريلا Name (Ar) Price OMR 0 Price Stat…" at bounding box center [697, 372] width 513 height 73
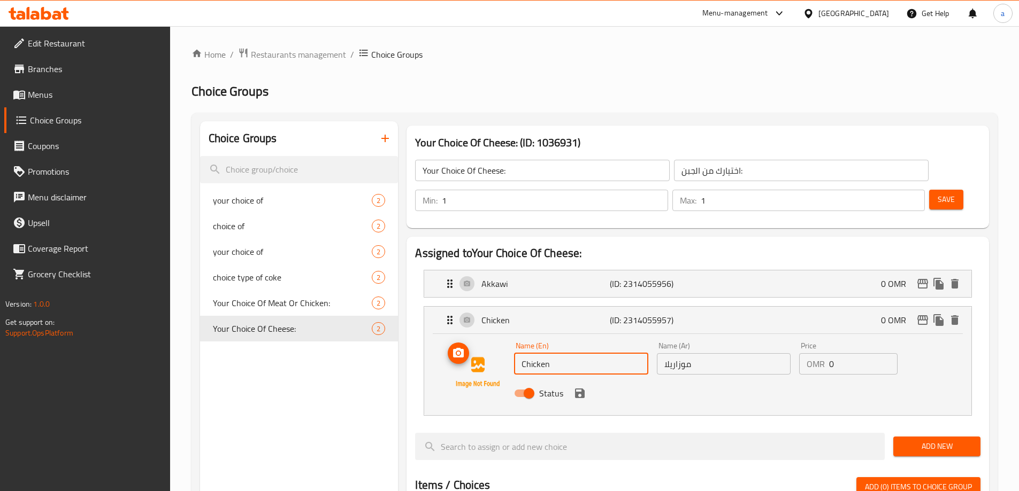
paste input "Mozzarella"
click at [578, 387] on icon "save" at bounding box center [579, 393] width 13 height 13
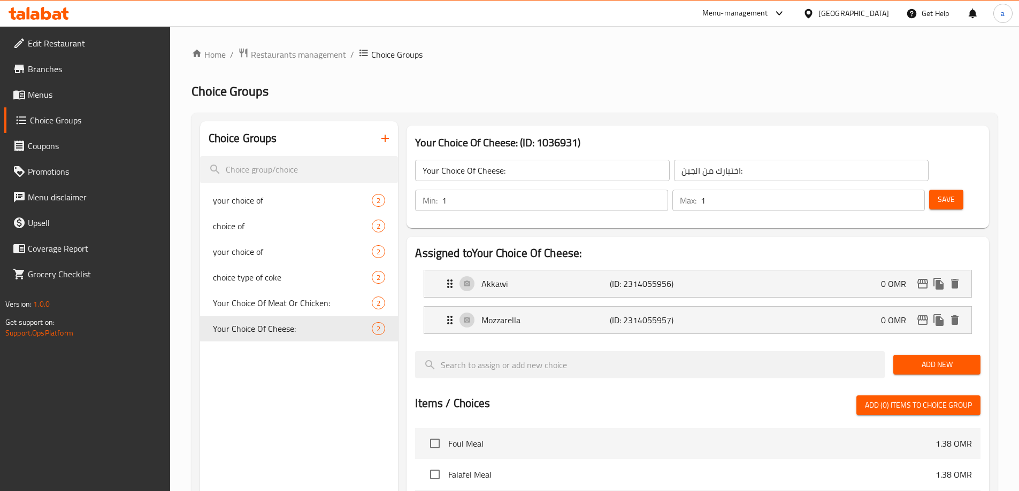
type input "Mozzarella"
click at [937, 193] on span "Save" at bounding box center [945, 199] width 17 height 13
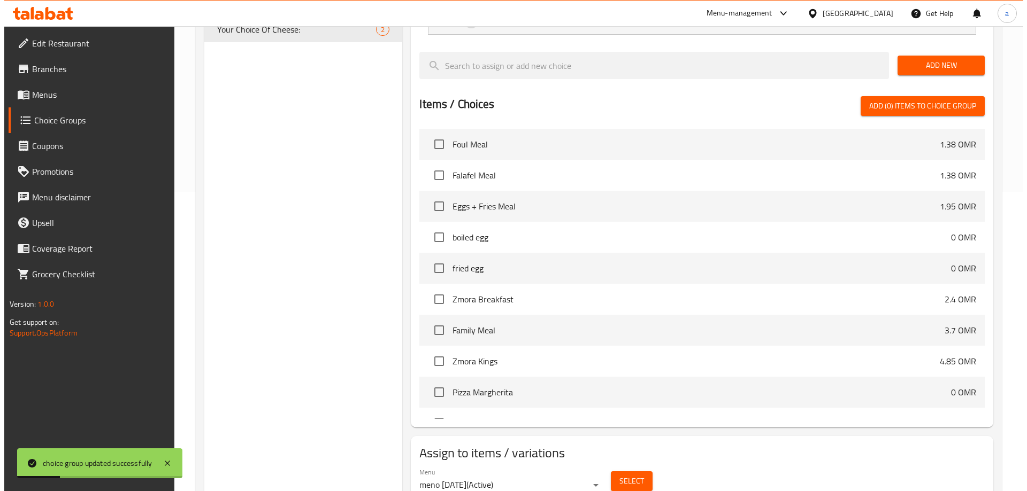
scroll to position [315, 0]
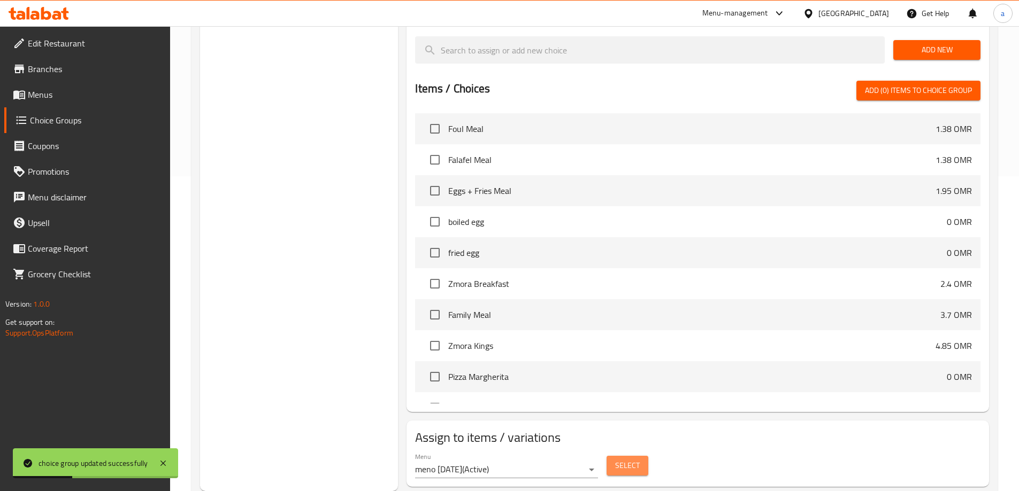
click at [618, 459] on span "Select" at bounding box center [627, 465] width 25 height 13
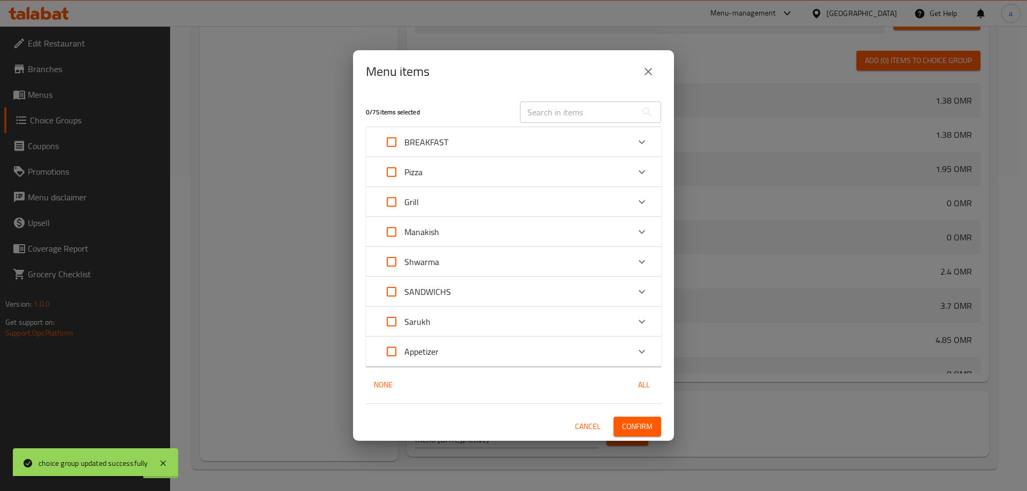
click at [441, 234] on div "Manakish" at bounding box center [504, 232] width 250 height 26
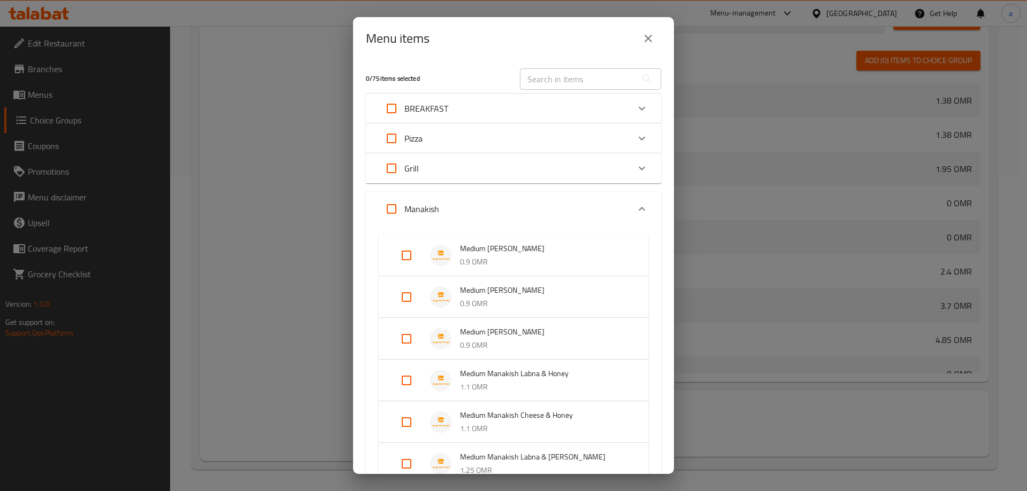
click at [511, 301] on p "0.9 OMR" at bounding box center [543, 303] width 167 height 13
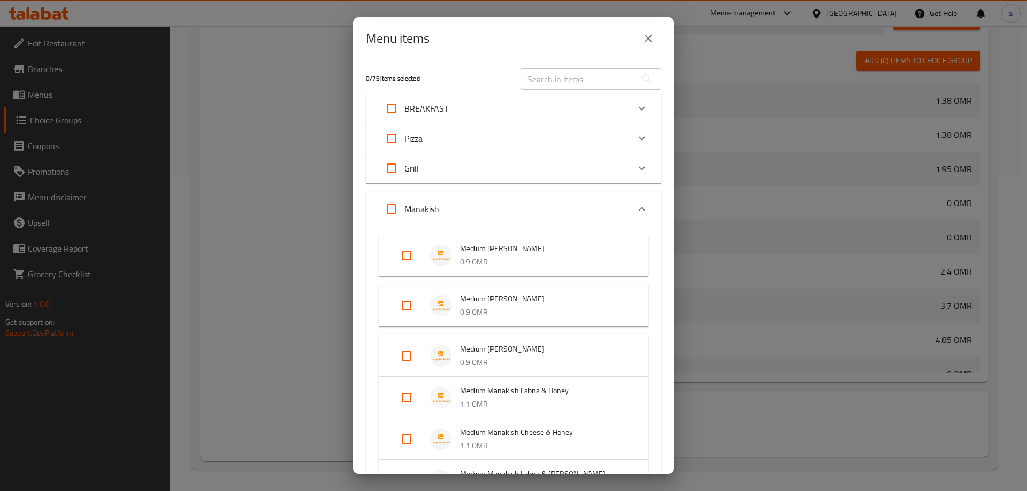
click at [403, 307] on input "Expand" at bounding box center [407, 306] width 26 height 26
checkbox input "true"
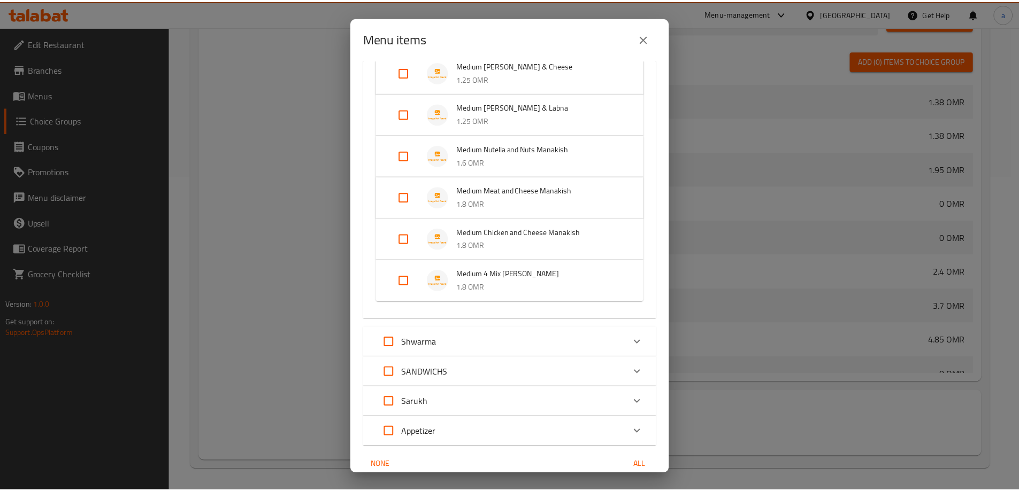
scroll to position [481, 0]
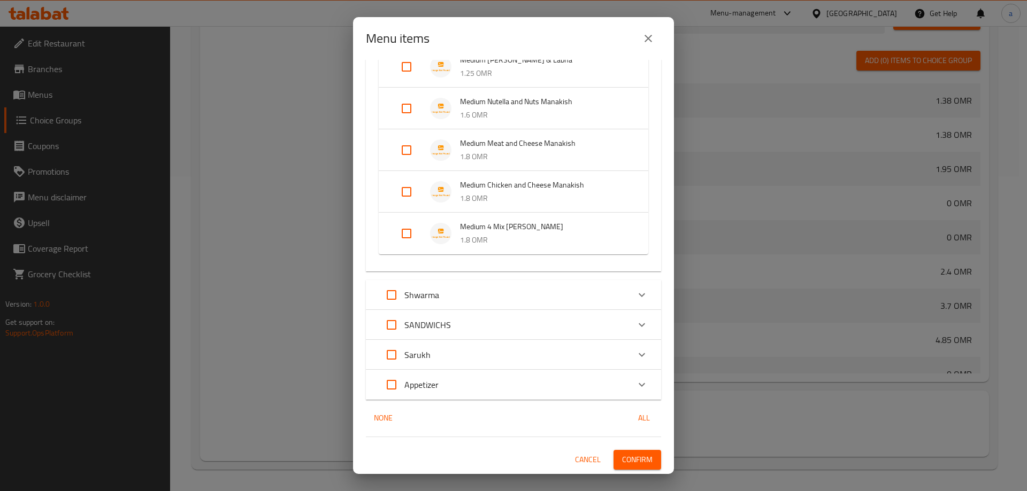
click at [636, 462] on span "Confirm" at bounding box center [637, 459] width 30 height 13
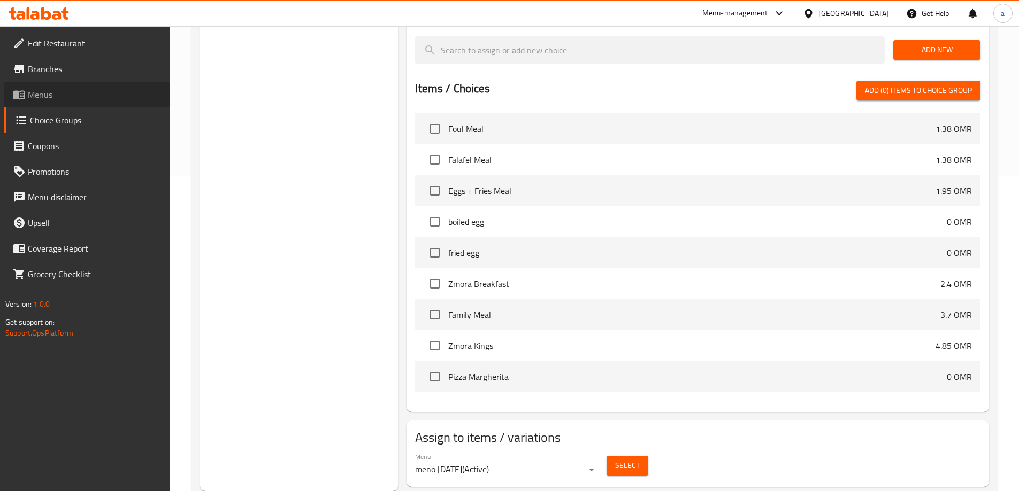
click at [62, 97] on span "Menus" at bounding box center [95, 94] width 134 height 13
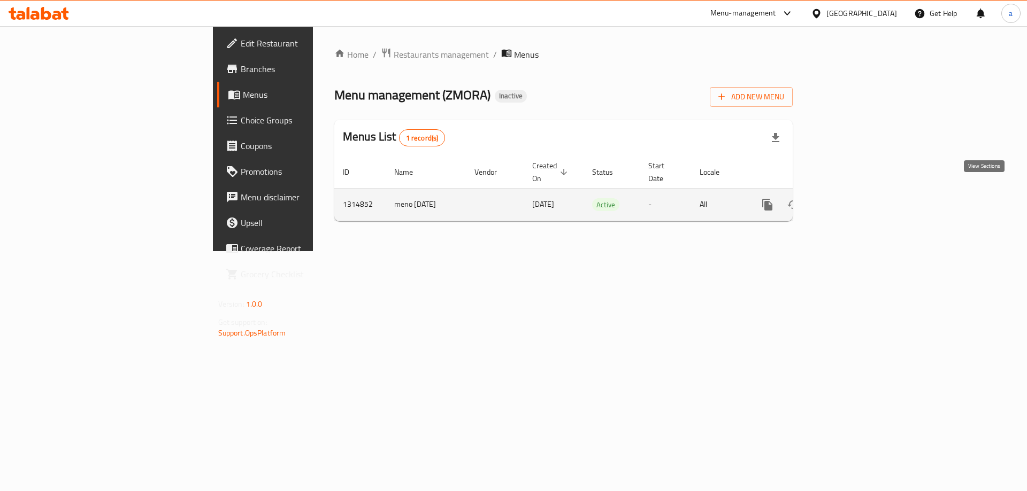
click at [857, 194] on link "enhanced table" at bounding box center [845, 205] width 26 height 26
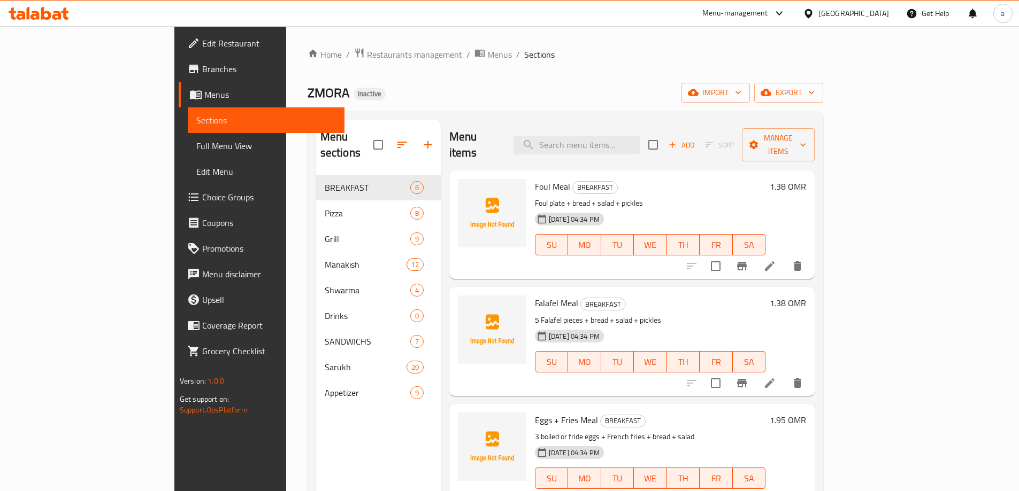
click at [196, 146] on span "Full Menu View" at bounding box center [266, 146] width 140 height 13
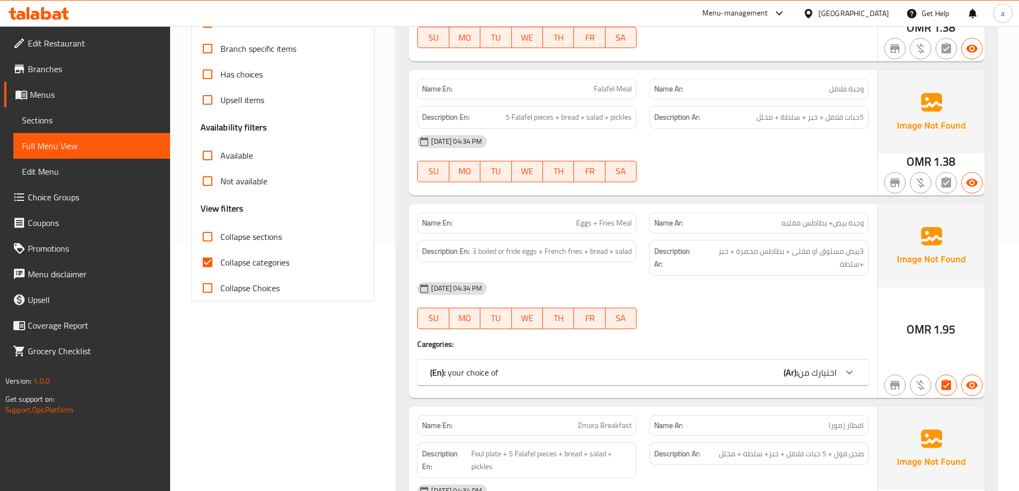
scroll to position [267, 0]
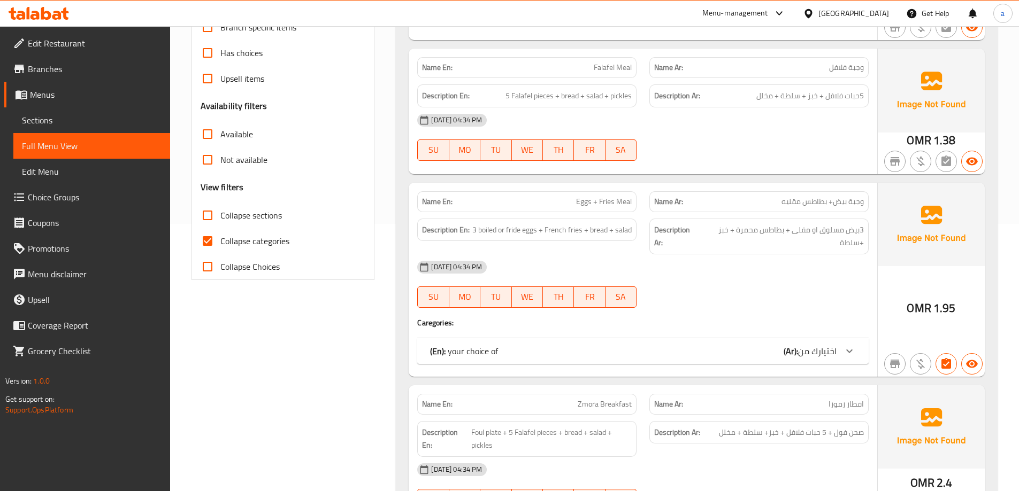
click at [209, 242] on input "Collapse categories" at bounding box center [208, 241] width 26 height 26
checkbox input "false"
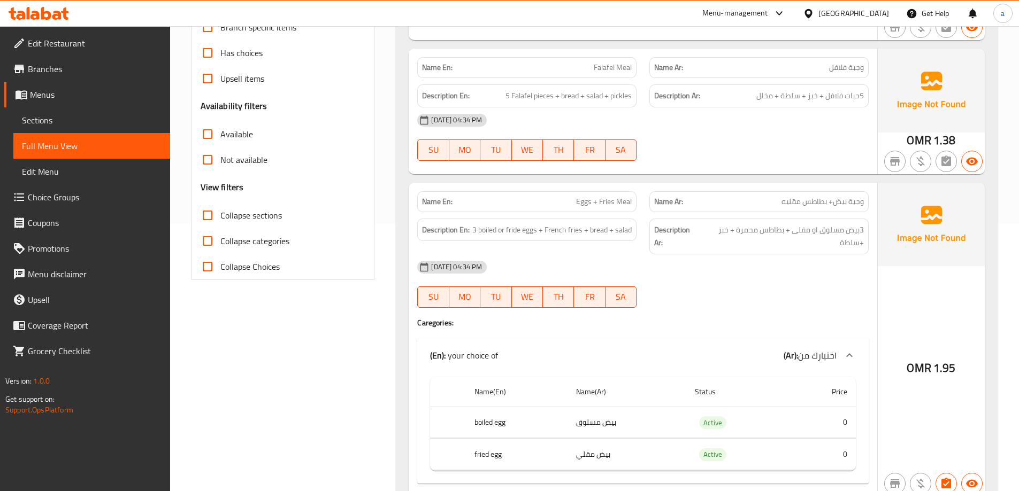
click at [209, 212] on input "Collapse sections" at bounding box center [208, 216] width 26 height 26
checkbox input "true"
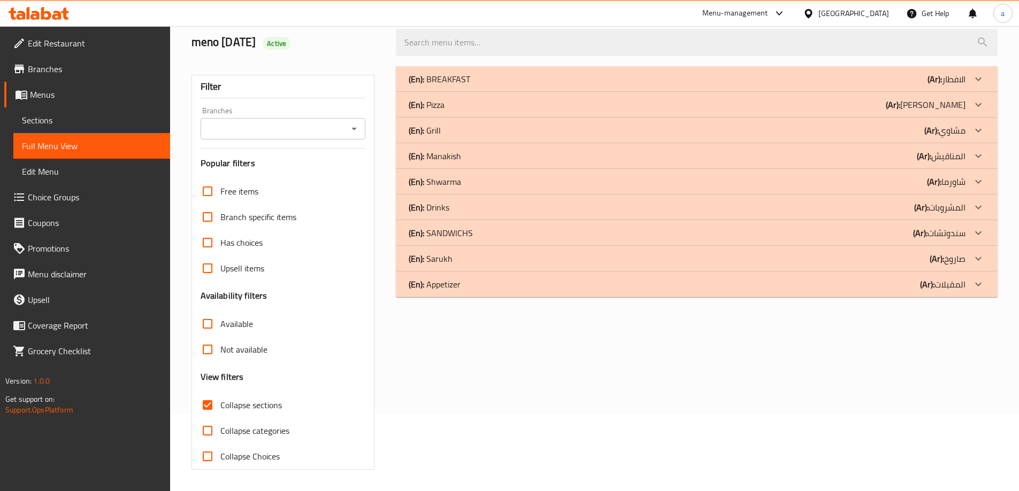
scroll to position [78, 0]
drag, startPoint x: 978, startPoint y: 154, endPoint x: 980, endPoint y: 137, distance: 17.2
click at [978, 155] on icon at bounding box center [978, 156] width 13 height 13
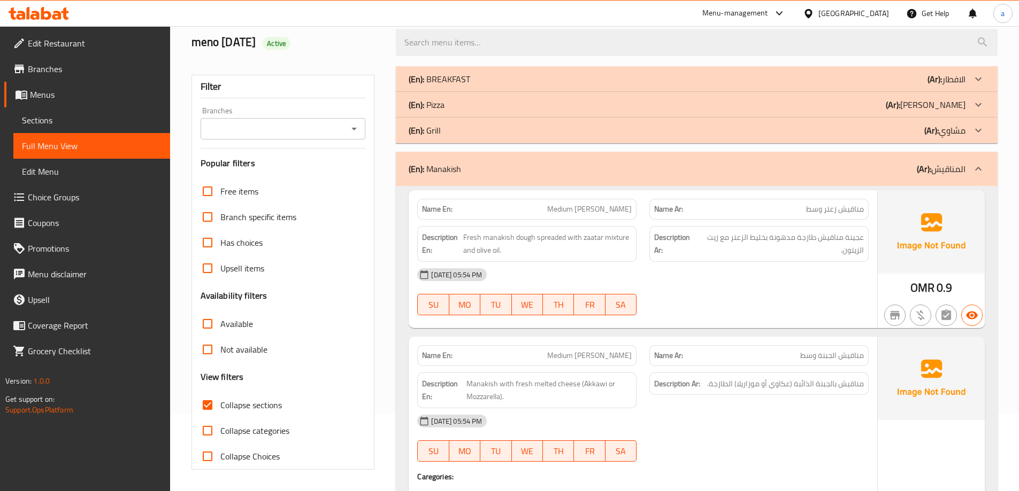
click at [980, 110] on icon at bounding box center [978, 104] width 13 height 13
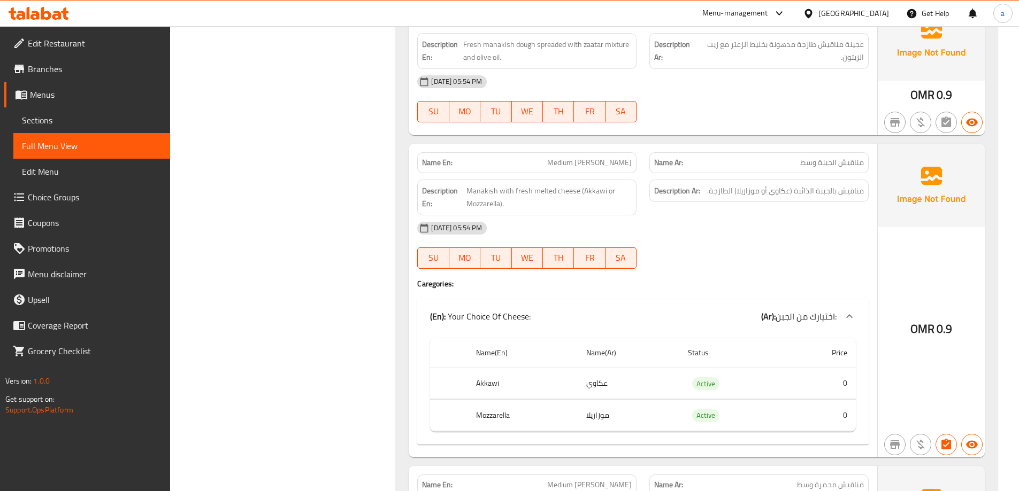
scroll to position [3286, 0]
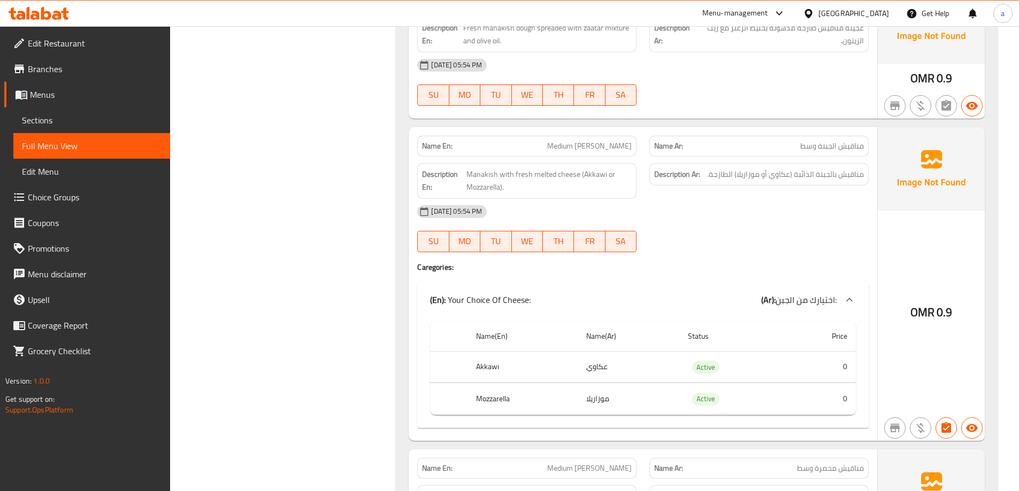
click at [49, 202] on span "Choice Groups" at bounding box center [95, 197] width 134 height 13
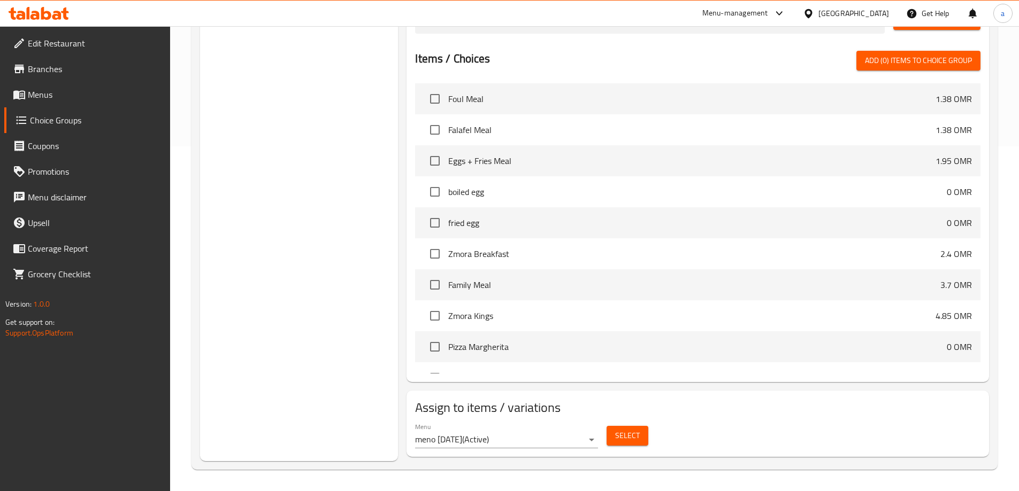
scroll to position [151, 0]
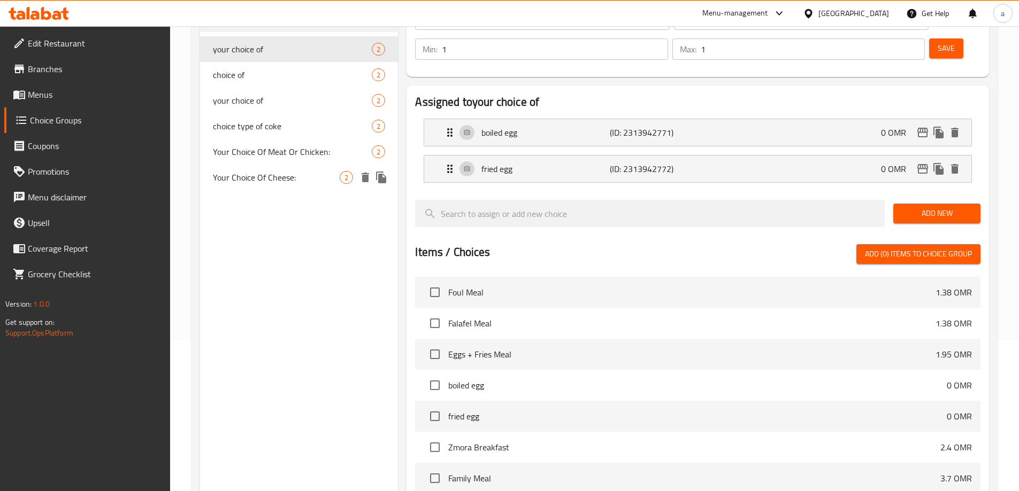
click at [310, 186] on div "Your Choice Of Cheese: 2" at bounding box center [299, 178] width 198 height 26
type input "Your Choice Of Cheese:"
type input "اختيارك من الجبن:"
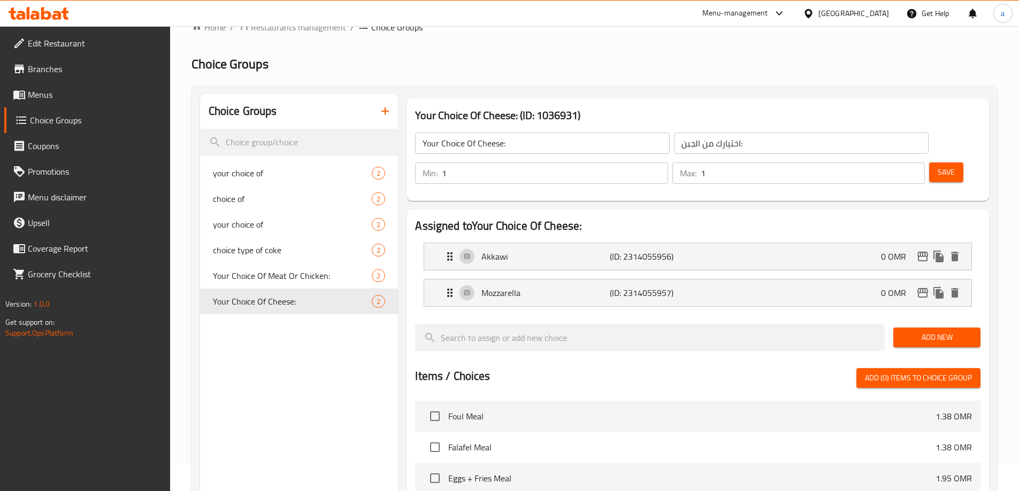
scroll to position [160, 0]
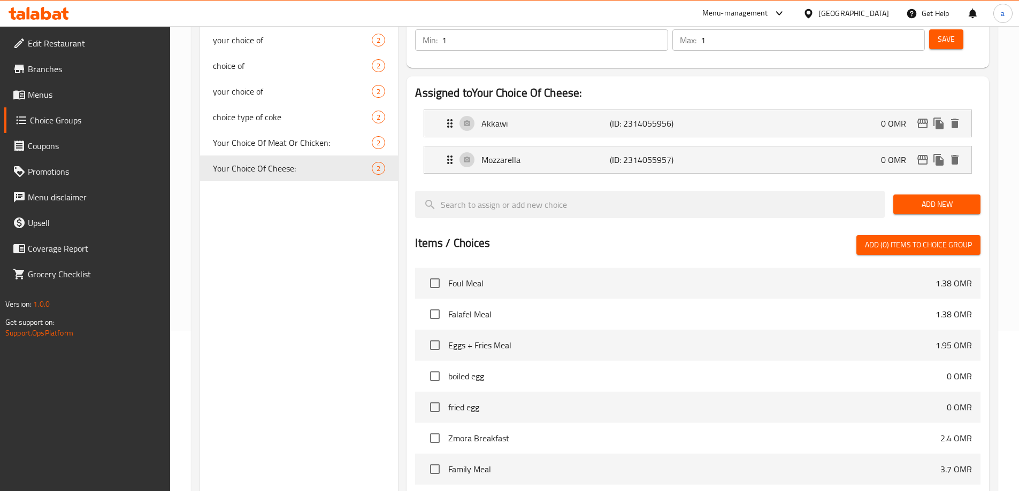
click at [51, 100] on span "Menus" at bounding box center [95, 94] width 134 height 13
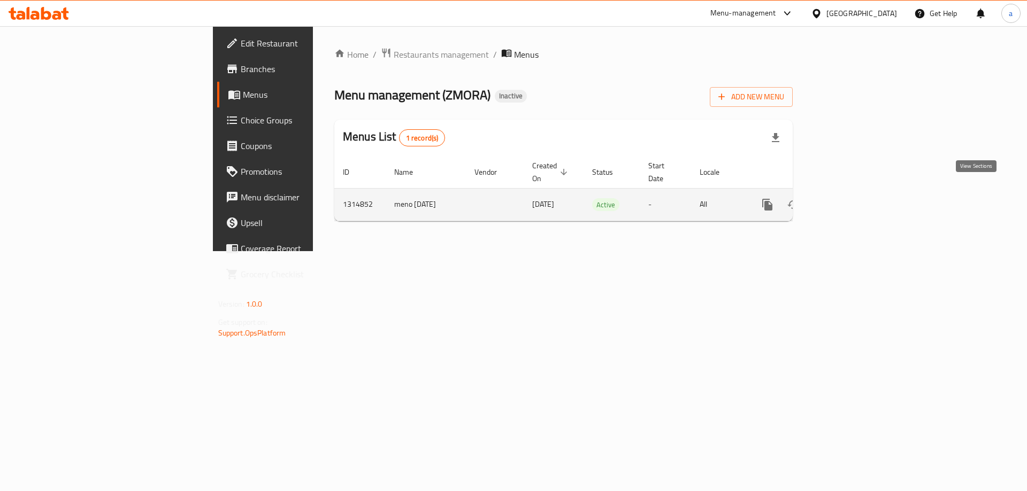
click at [851, 198] on icon "enhanced table" at bounding box center [844, 204] width 13 height 13
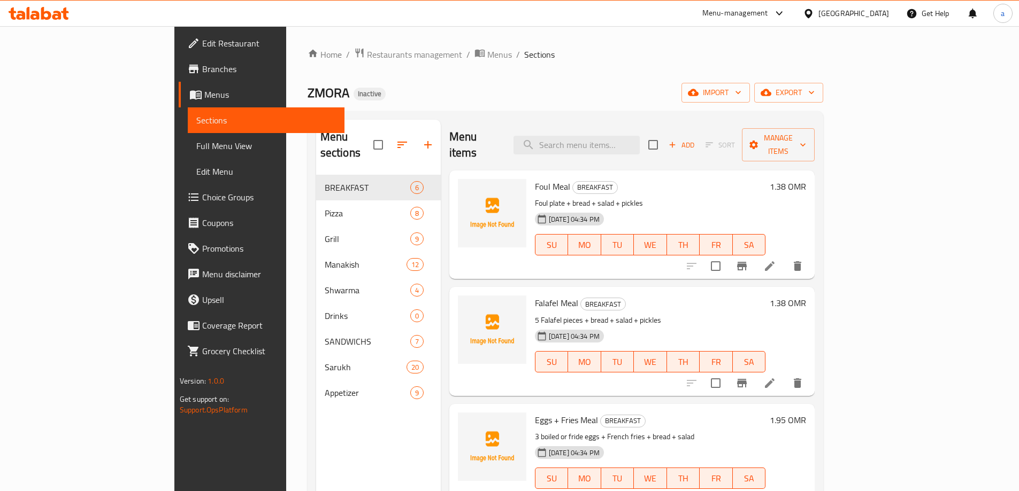
click at [196, 147] on span "Full Menu View" at bounding box center [266, 146] width 140 height 13
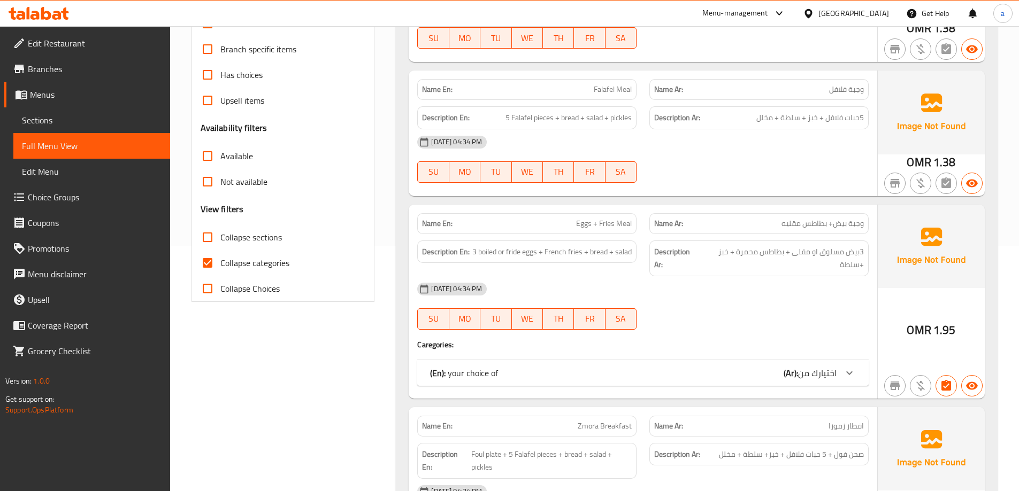
scroll to position [321, 0]
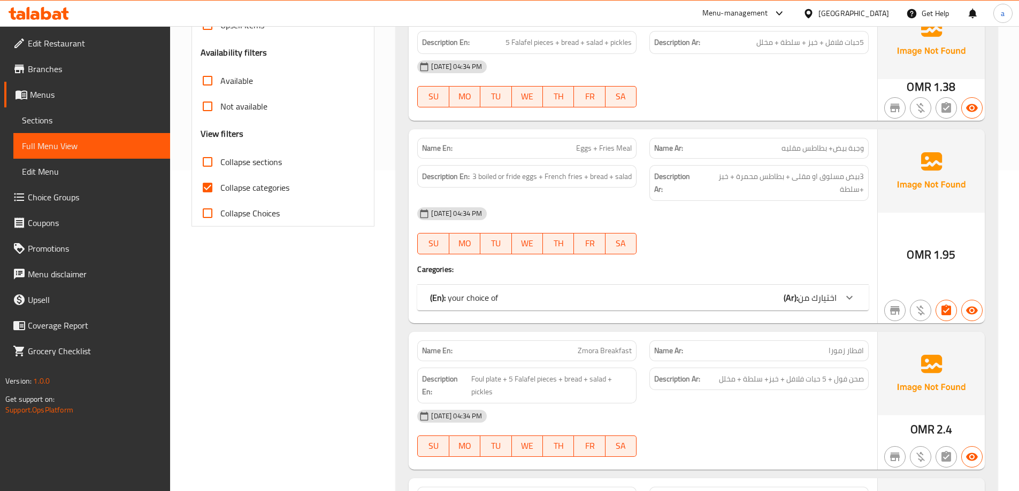
click at [225, 186] on span "Collapse categories" at bounding box center [254, 187] width 69 height 13
click at [220, 186] on input "Collapse categories" at bounding box center [208, 188] width 26 height 26
click at [225, 186] on span "Collapse categories" at bounding box center [254, 187] width 69 height 13
click at [220, 186] on input "Collapse categories" at bounding box center [208, 188] width 26 height 26
checkbox input "true"
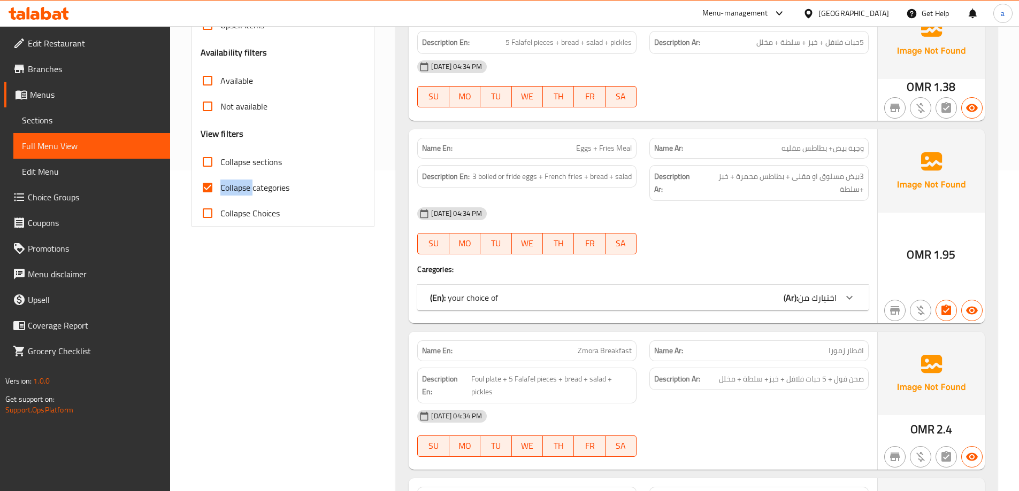
click at [208, 162] on input "Collapse sections" at bounding box center [208, 162] width 26 height 26
checkbox input "true"
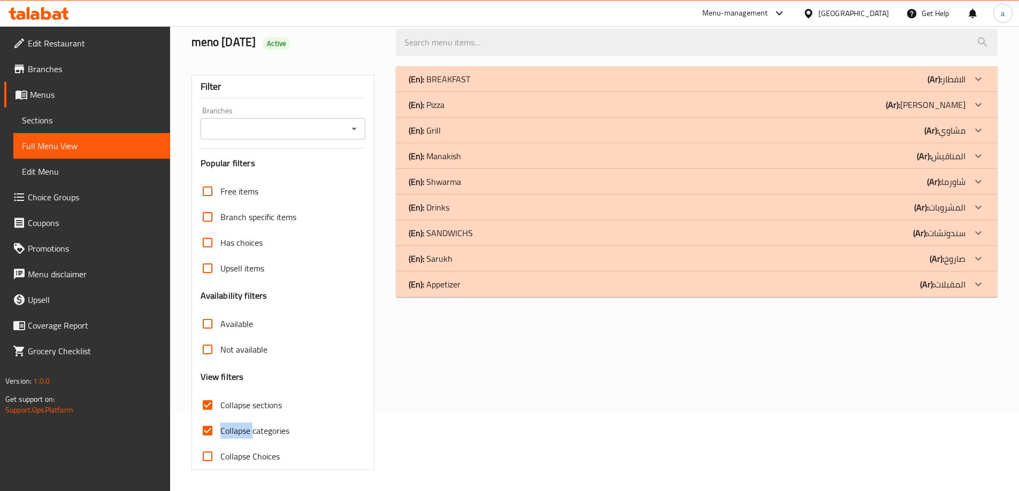
click at [204, 418] on input "Collapse categories" at bounding box center [208, 431] width 26 height 26
checkbox input "false"
click at [464, 160] on div "(En): Manakish (Ar): المناقيش" at bounding box center [687, 156] width 557 height 13
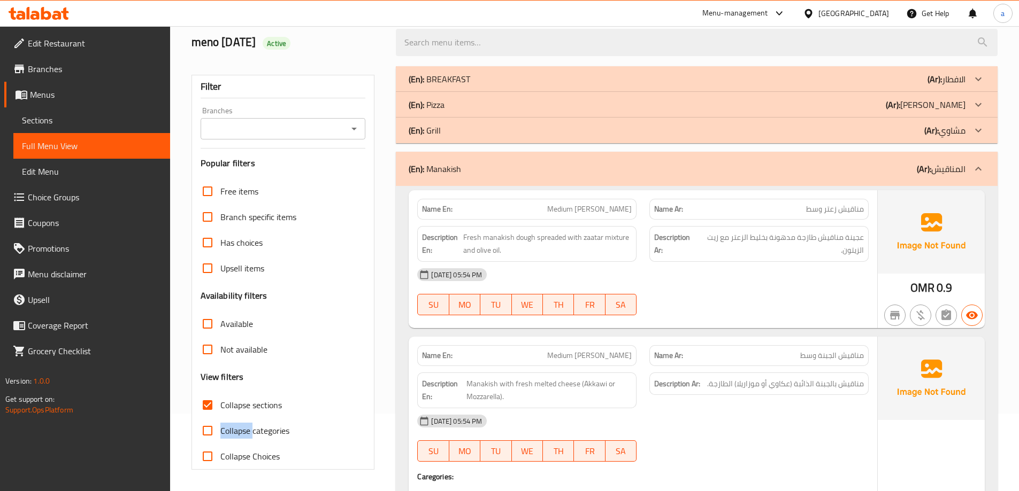
click at [473, 108] on div "(En): Pizza (Ar): بيتزا" at bounding box center [687, 104] width 557 height 13
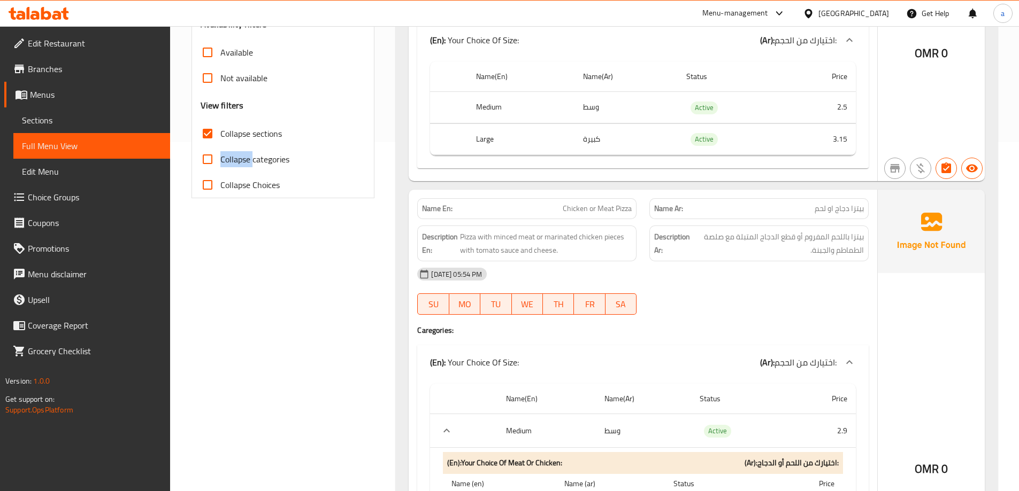
scroll to position [0, 0]
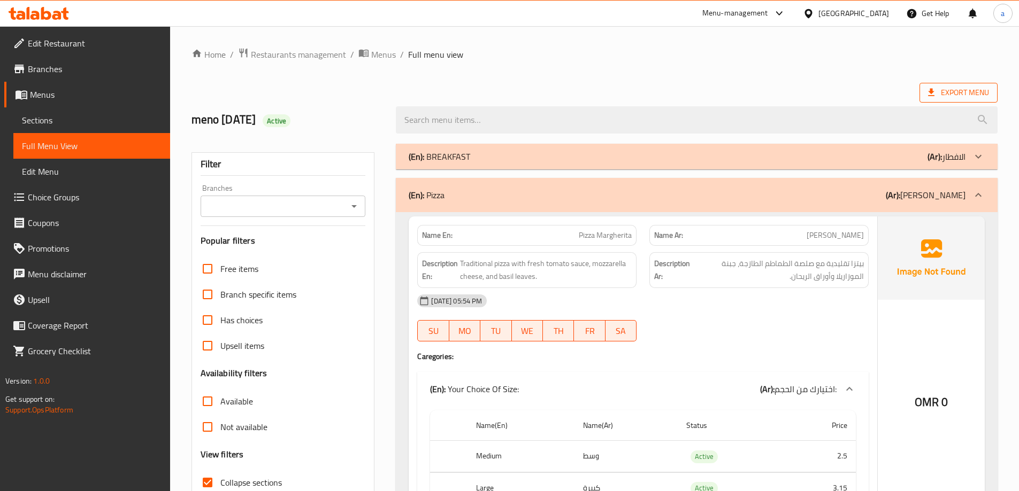
click at [986, 88] on span "Export Menu" at bounding box center [958, 92] width 61 height 13
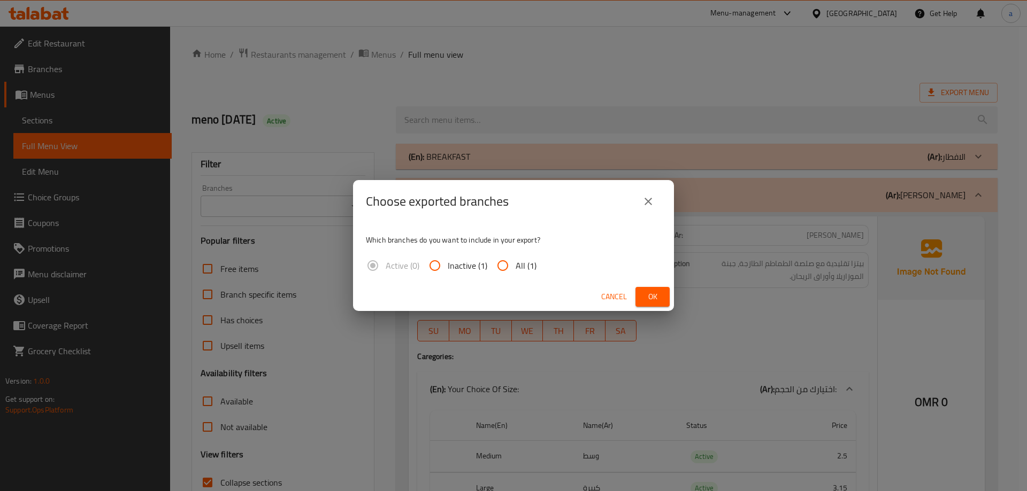
click at [497, 264] on input "All (1)" at bounding box center [503, 266] width 26 height 26
radio input "true"
click at [652, 302] on span "Ok" at bounding box center [652, 296] width 17 height 13
